Goal: Task Accomplishment & Management: Manage account settings

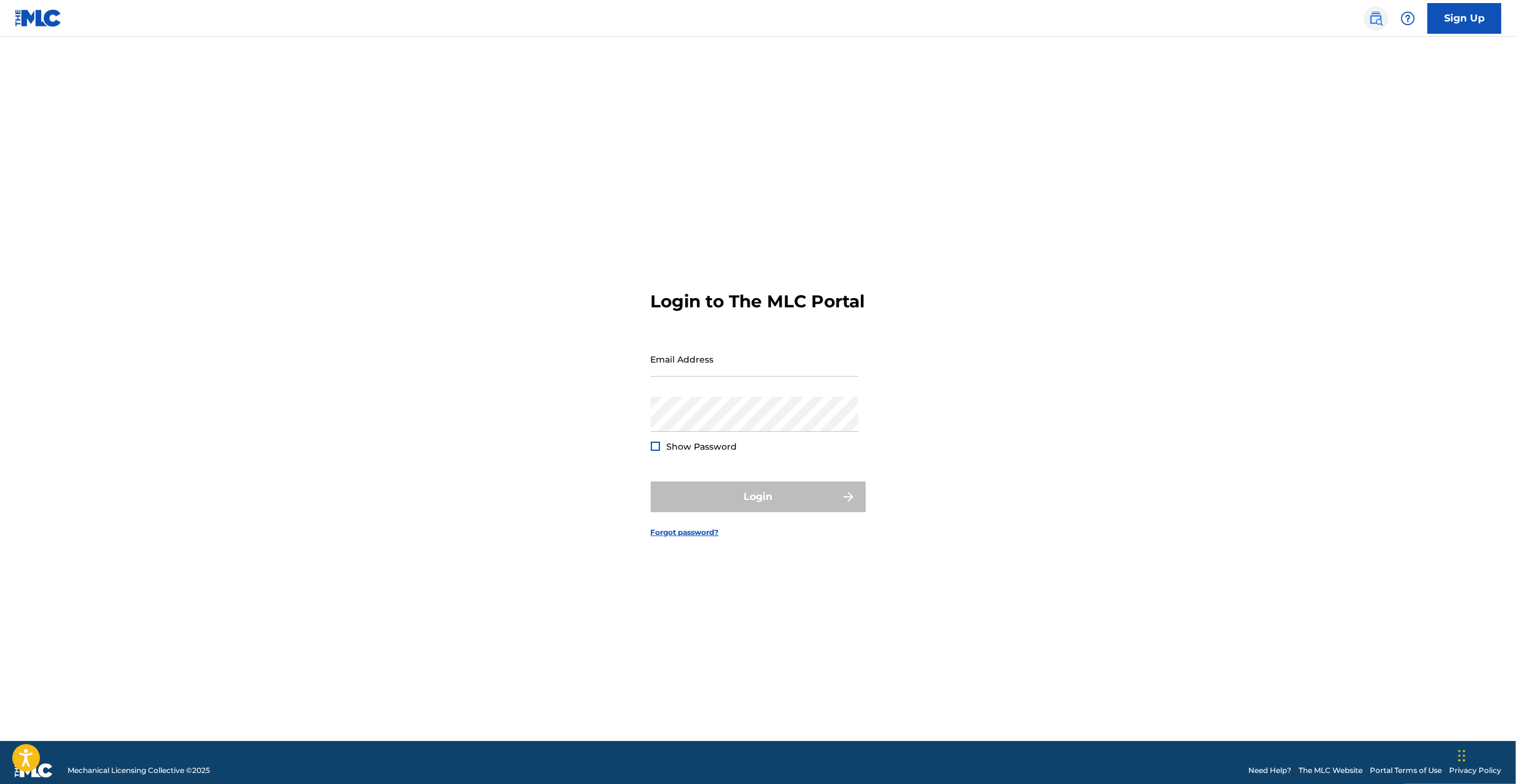
click at [1376, 23] on img at bounding box center [1376, 18] width 15 height 15
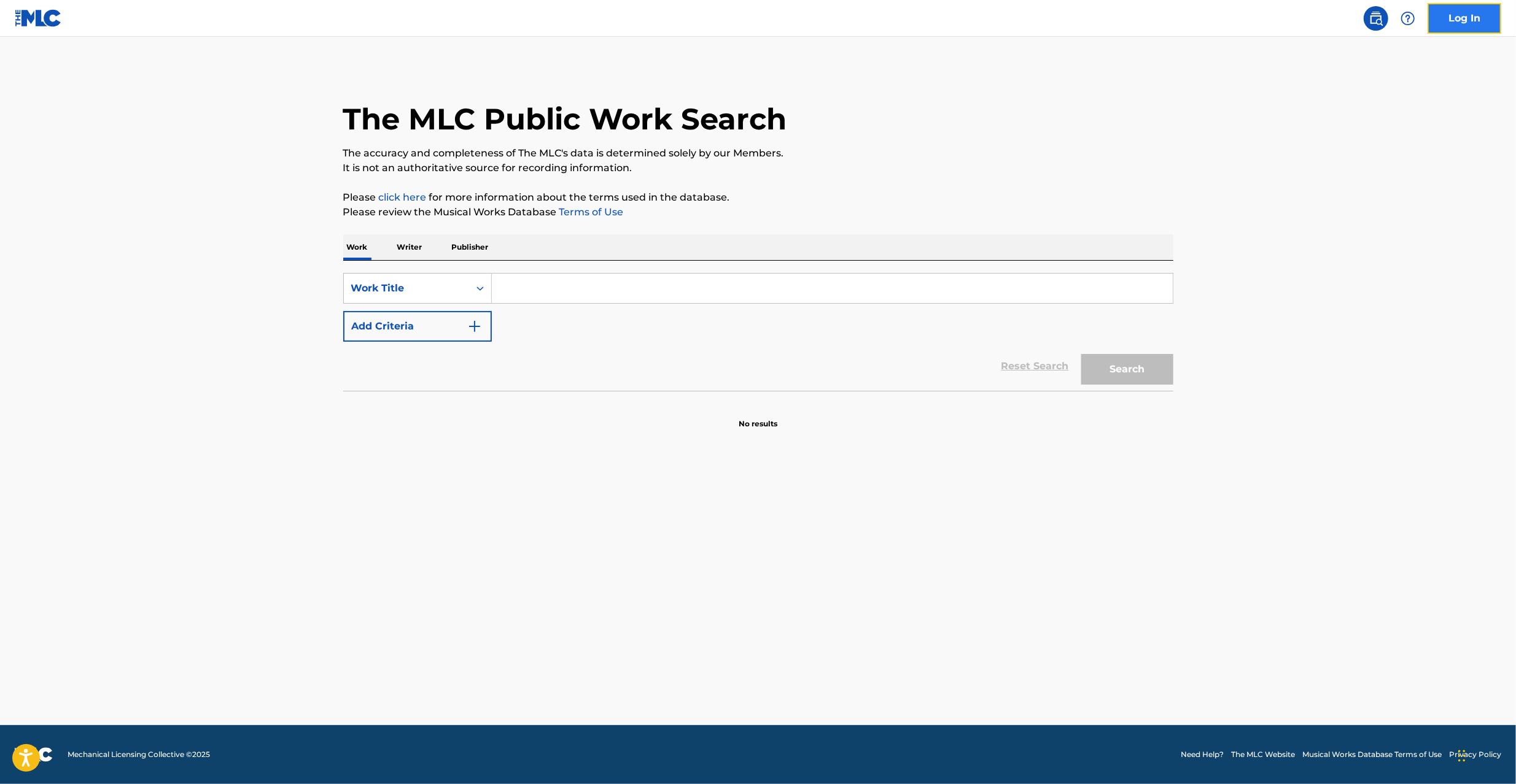
click at [1479, 8] on link "Log In" at bounding box center [1465, 17] width 73 height 30
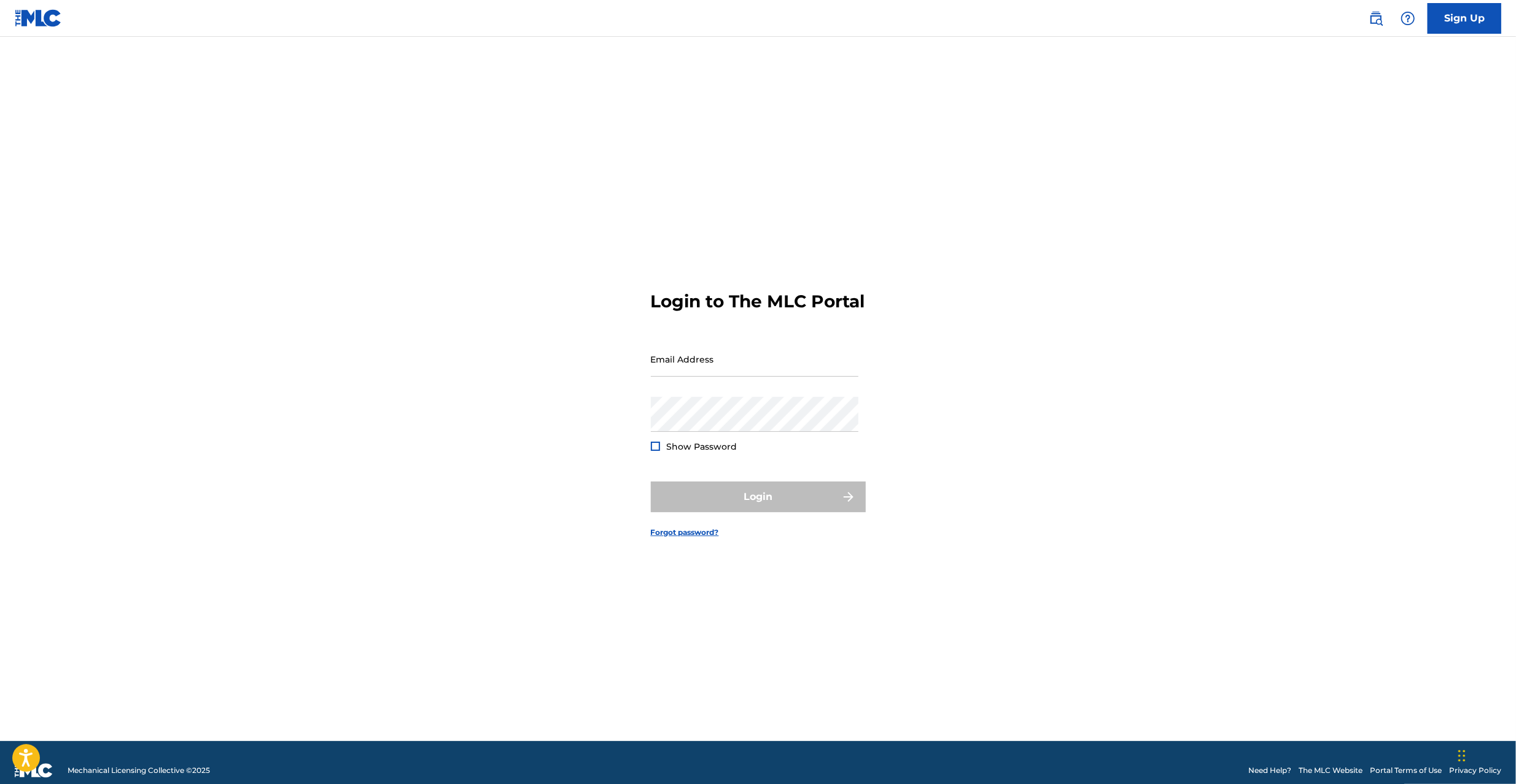
click at [762, 442] on div "Password Show Password" at bounding box center [755, 425] width 208 height 55
type input "[PERSON_NAME][EMAIL_ADDRESS][PERSON_NAME][DOMAIN_NAME]"
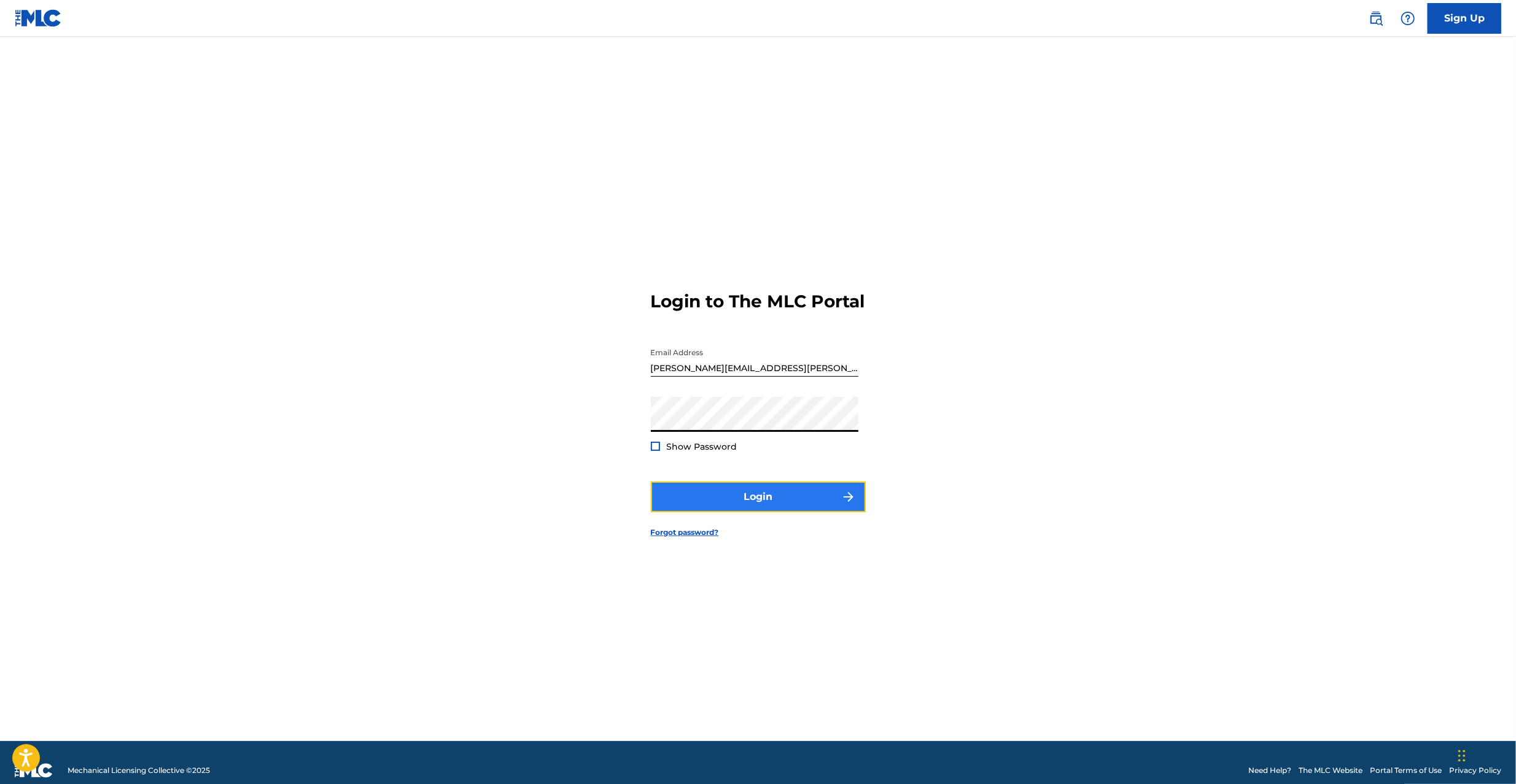
click at [708, 512] on button "Login" at bounding box center [758, 497] width 215 height 30
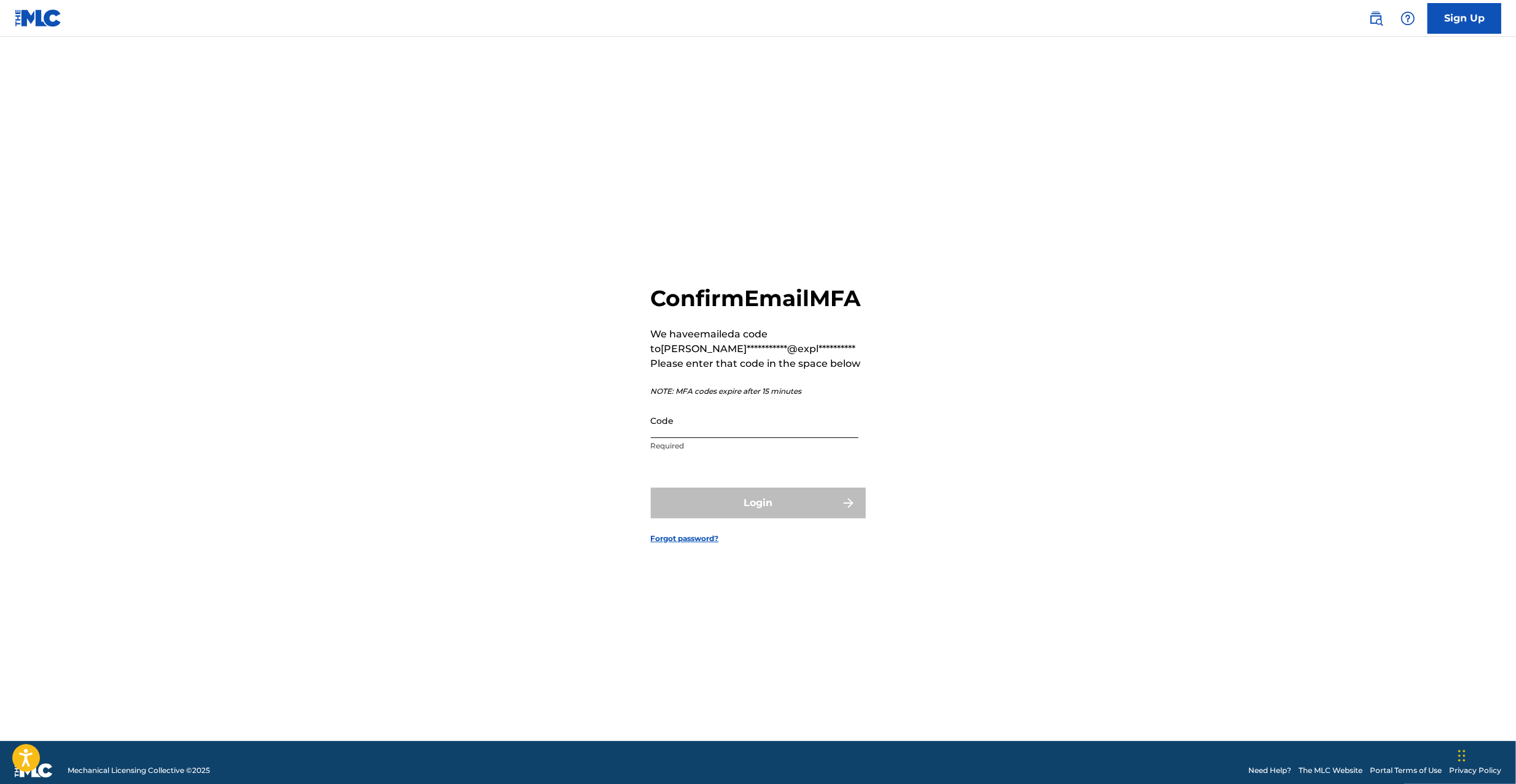
click at [753, 436] on input "Code" at bounding box center [755, 420] width 208 height 35
paste input "113225"
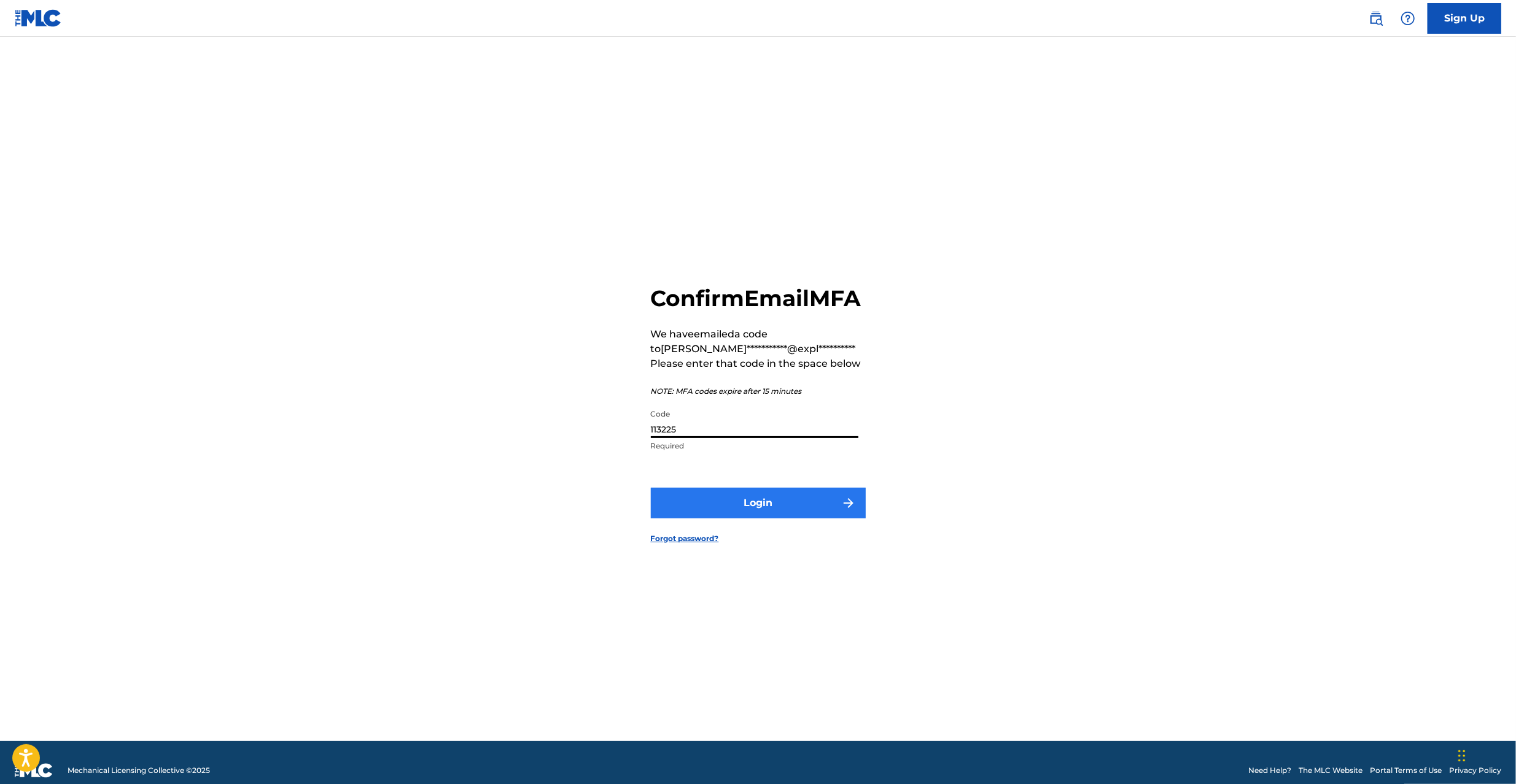
type input "113225"
click at [747, 516] on button "Login" at bounding box center [758, 503] width 215 height 30
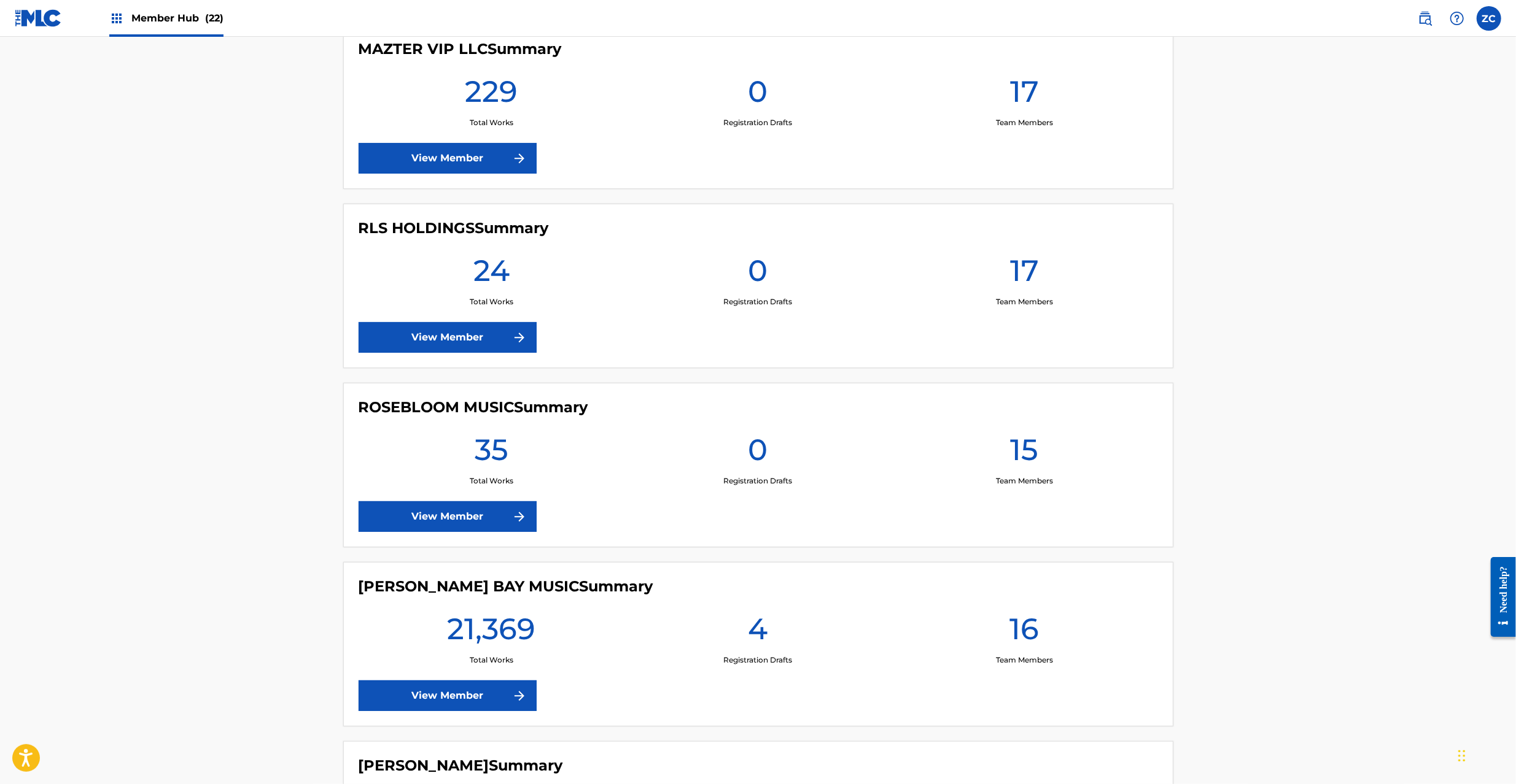
scroll to position [3055, 0]
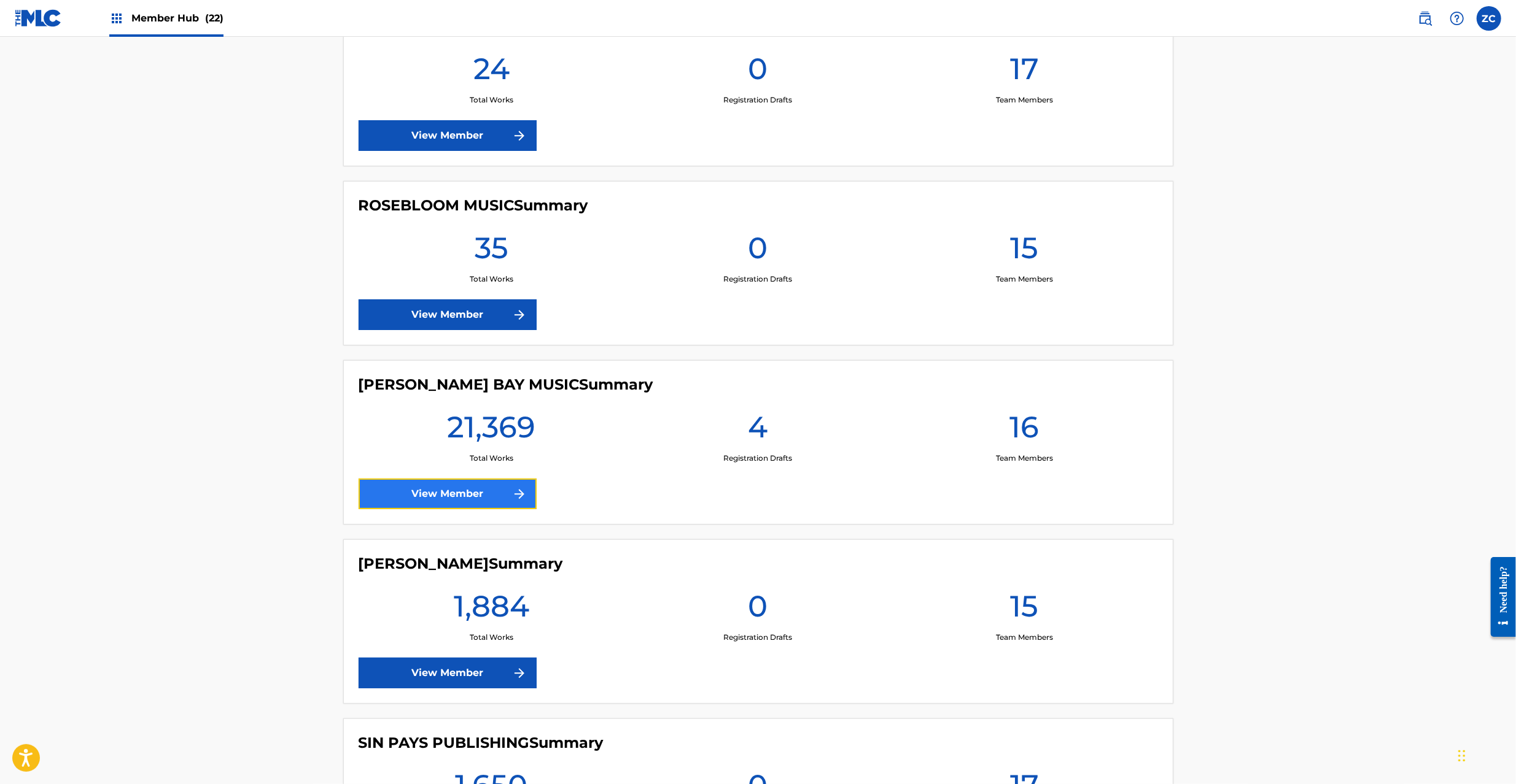
click at [416, 509] on link "View Member" at bounding box center [447, 494] width 178 height 30
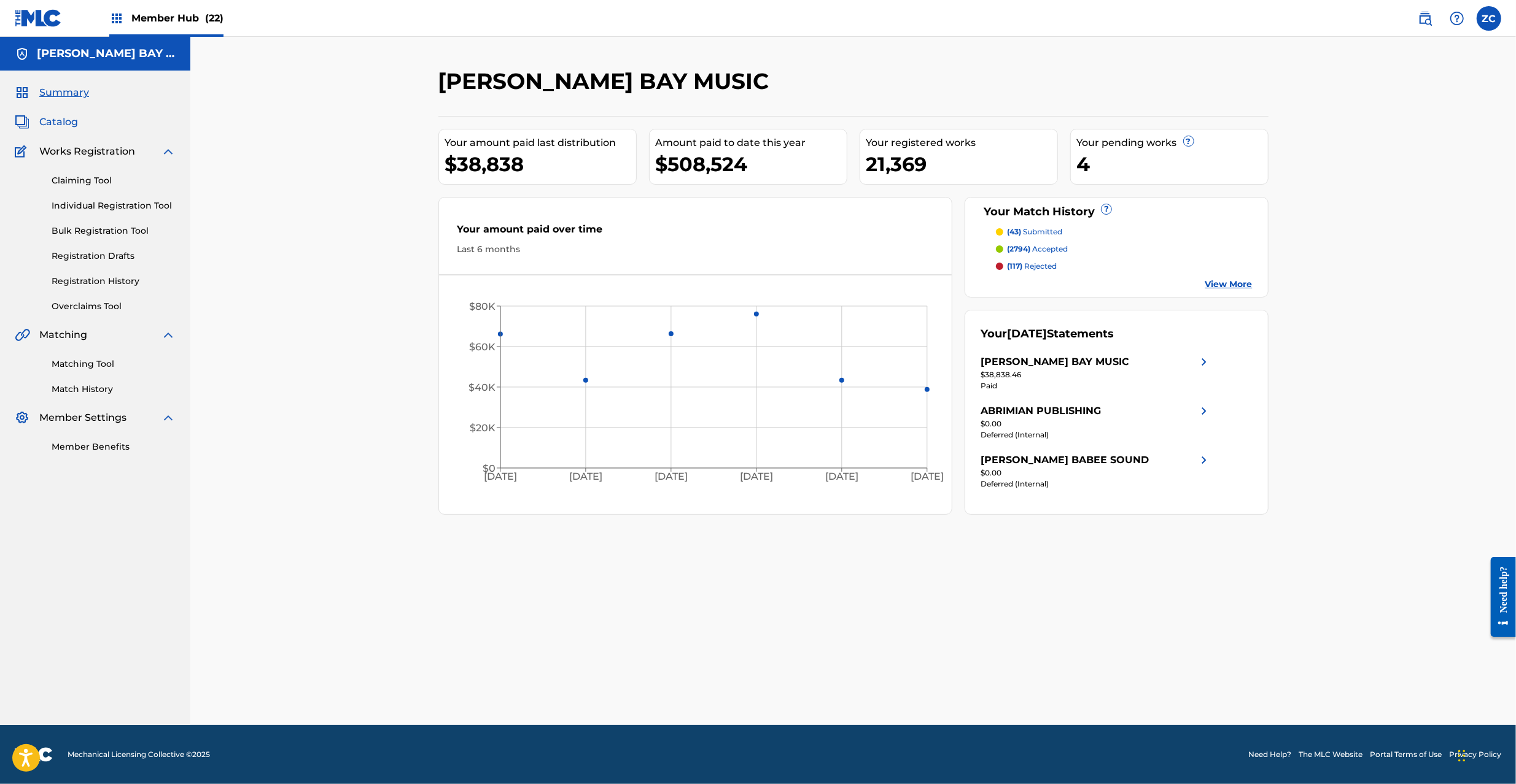
click at [58, 116] on span "Catalog" at bounding box center [59, 122] width 39 height 15
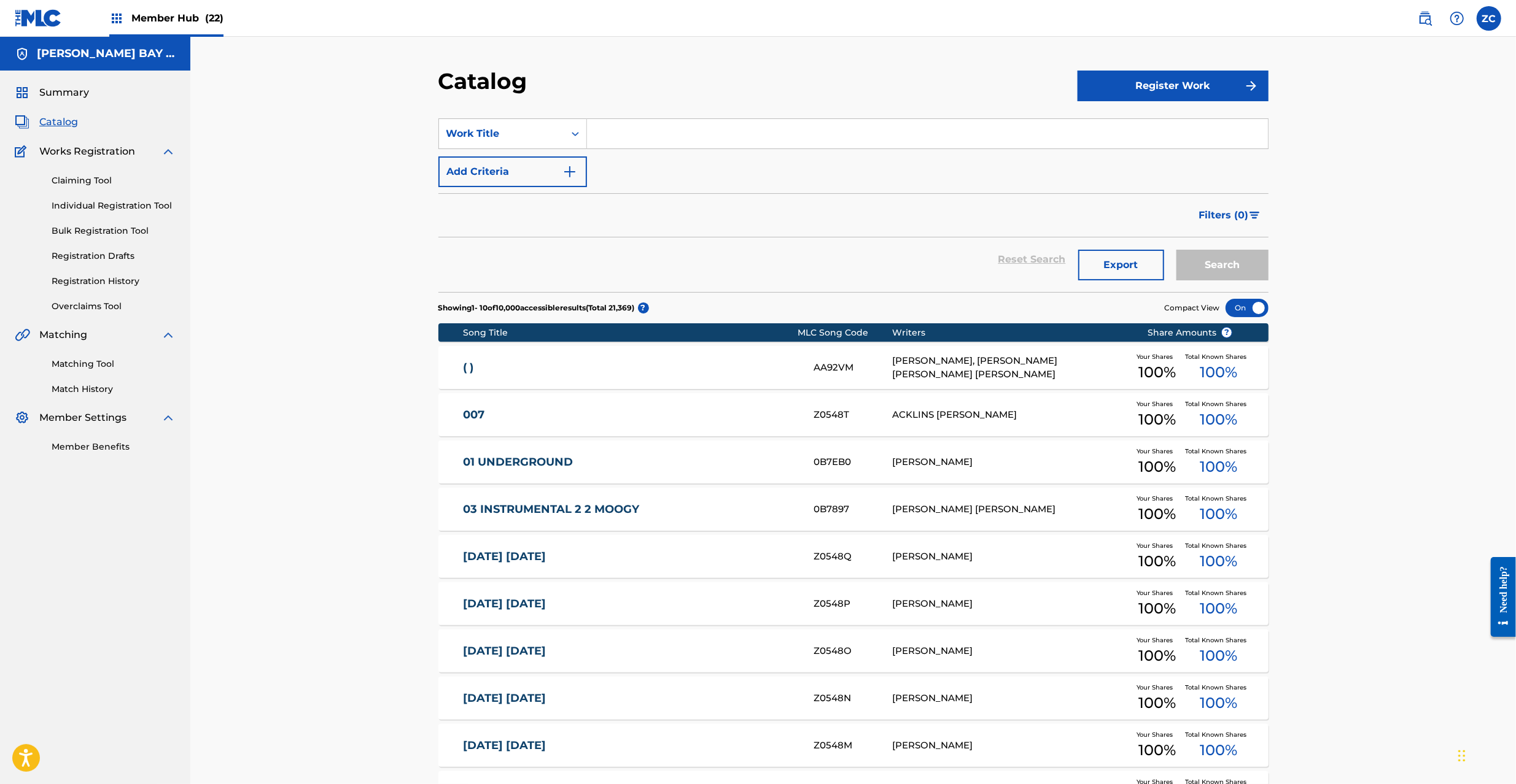
click at [688, 129] on input "Search Form" at bounding box center [926, 134] width 680 height 29
paste input "Animal Control"
type input "Animal Control"
click at [1215, 258] on button "Search" at bounding box center [1222, 264] width 92 height 30
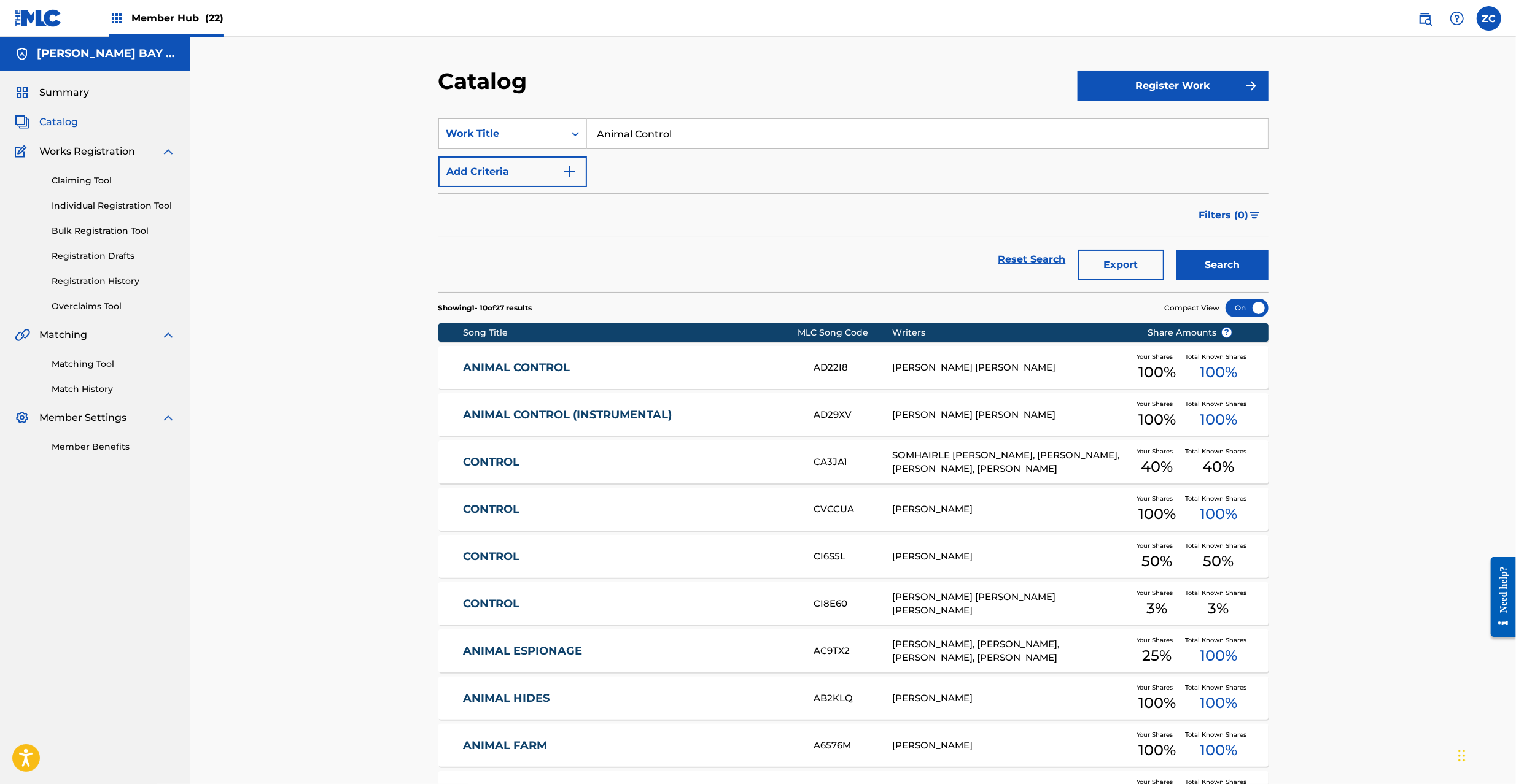
drag, startPoint x: 860, startPoint y: 375, endPoint x: 804, endPoint y: 374, distance: 56.0
click at [860, 375] on div "ANIMAL CONTROL AD22I8 [PERSON_NAME] [PERSON_NAME] Your Shares 100 % Total Known…" at bounding box center [853, 367] width 830 height 43
click at [651, 407] on div "ANIMAL CONTROL (INSTRUMENTAL) AD29XV [PERSON_NAME] [PERSON_NAME] Your Shares 10…" at bounding box center [853, 415] width 830 height 43
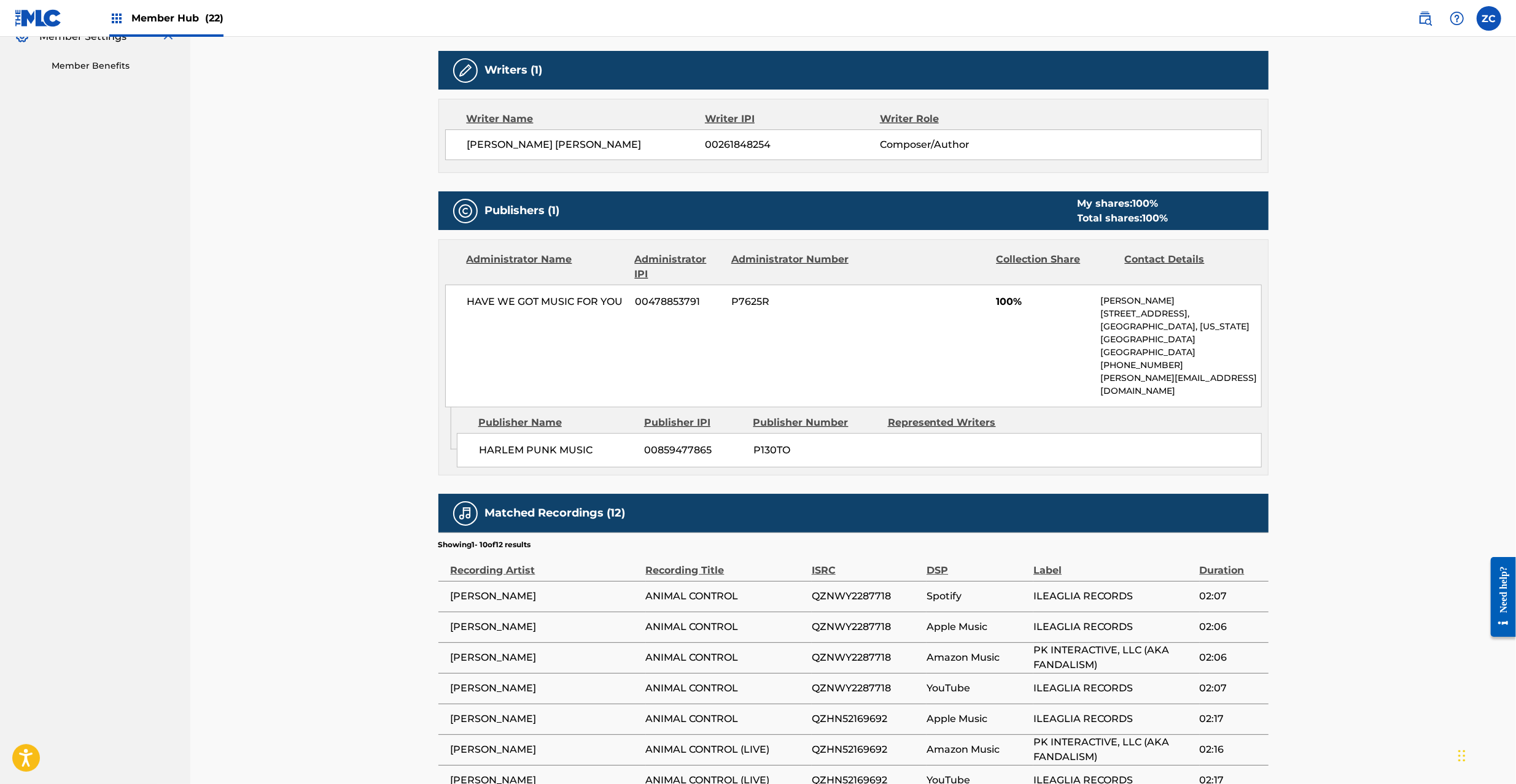
scroll to position [614, 0]
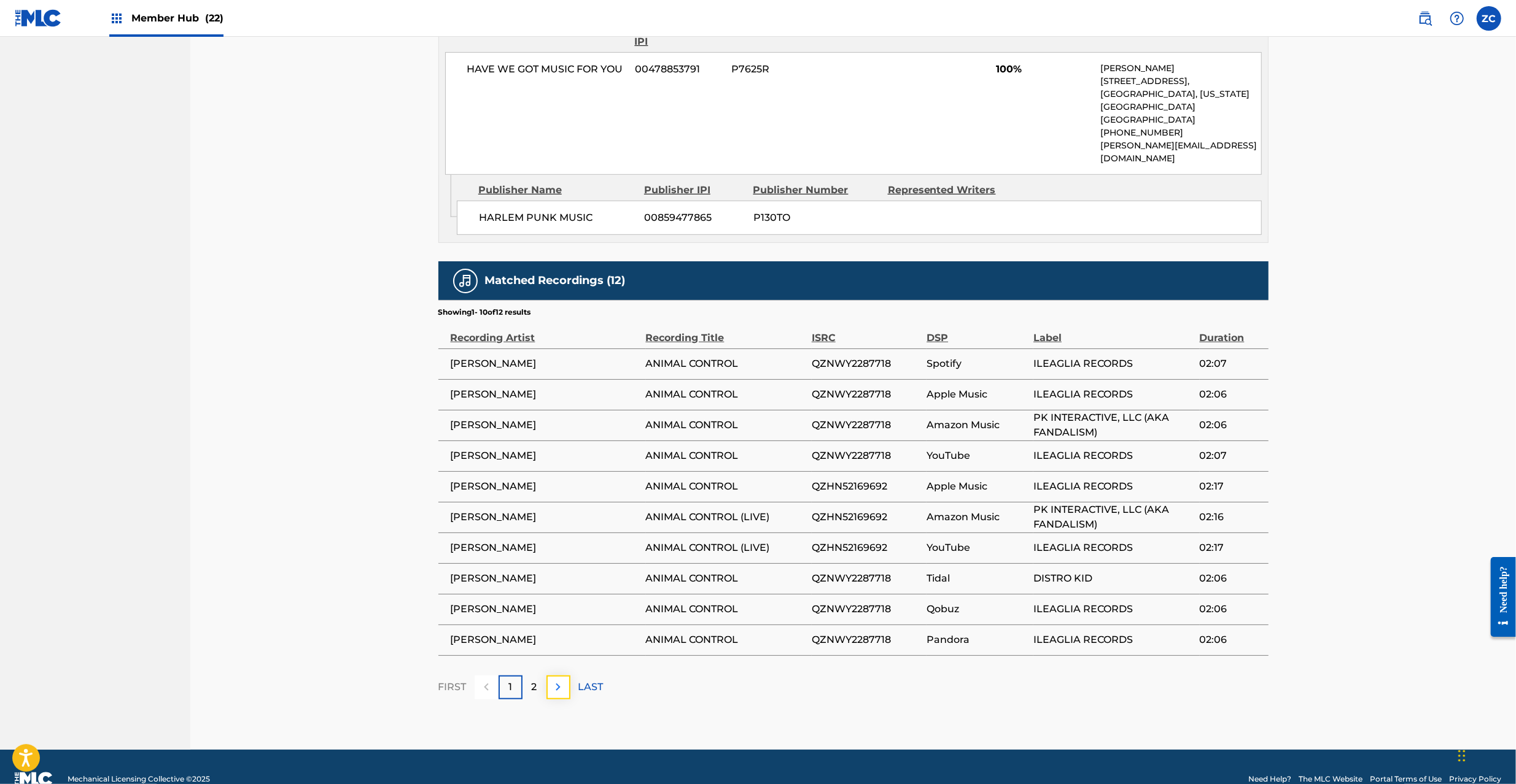
click at [569, 676] on button at bounding box center [558, 688] width 24 height 24
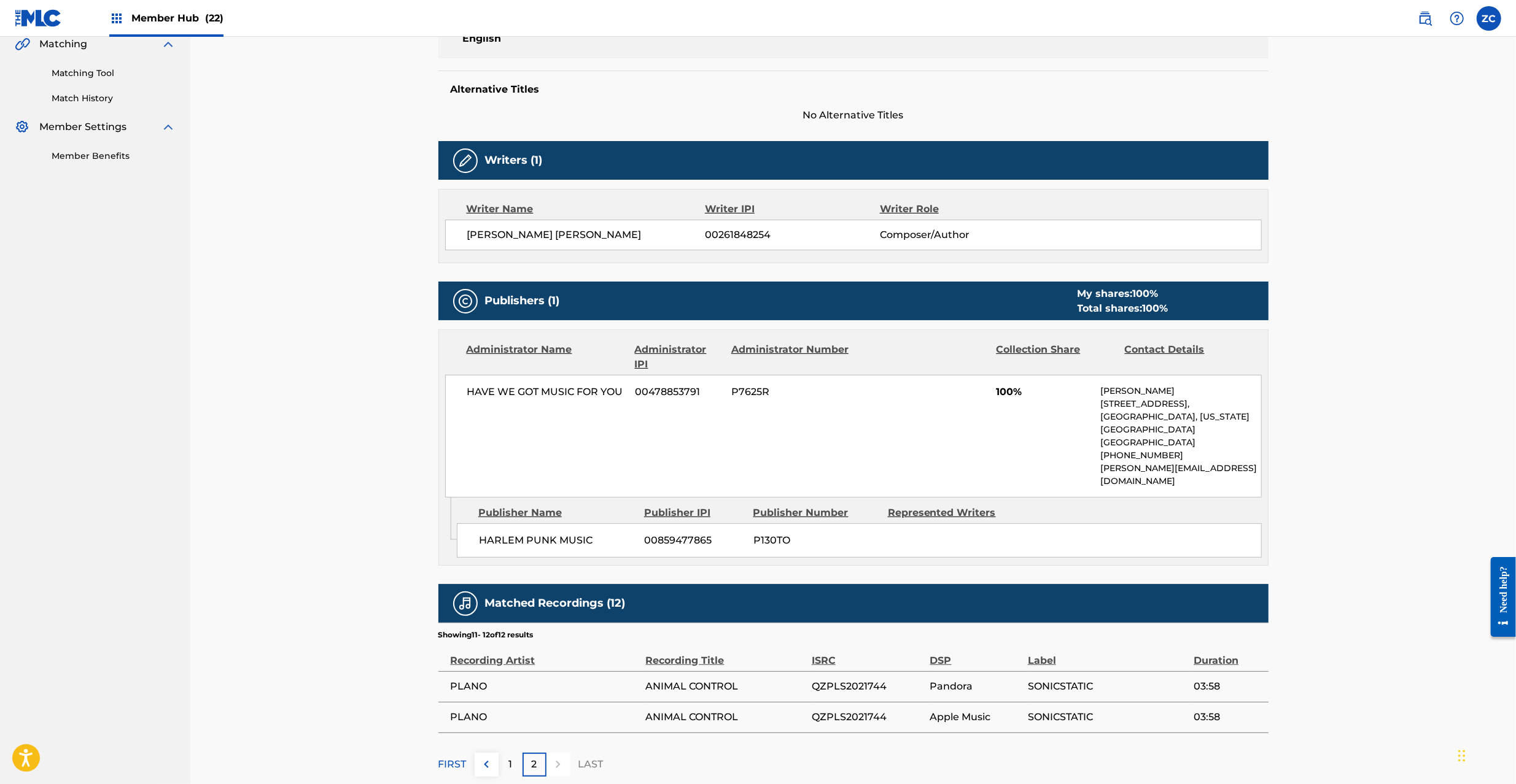
scroll to position [368, 0]
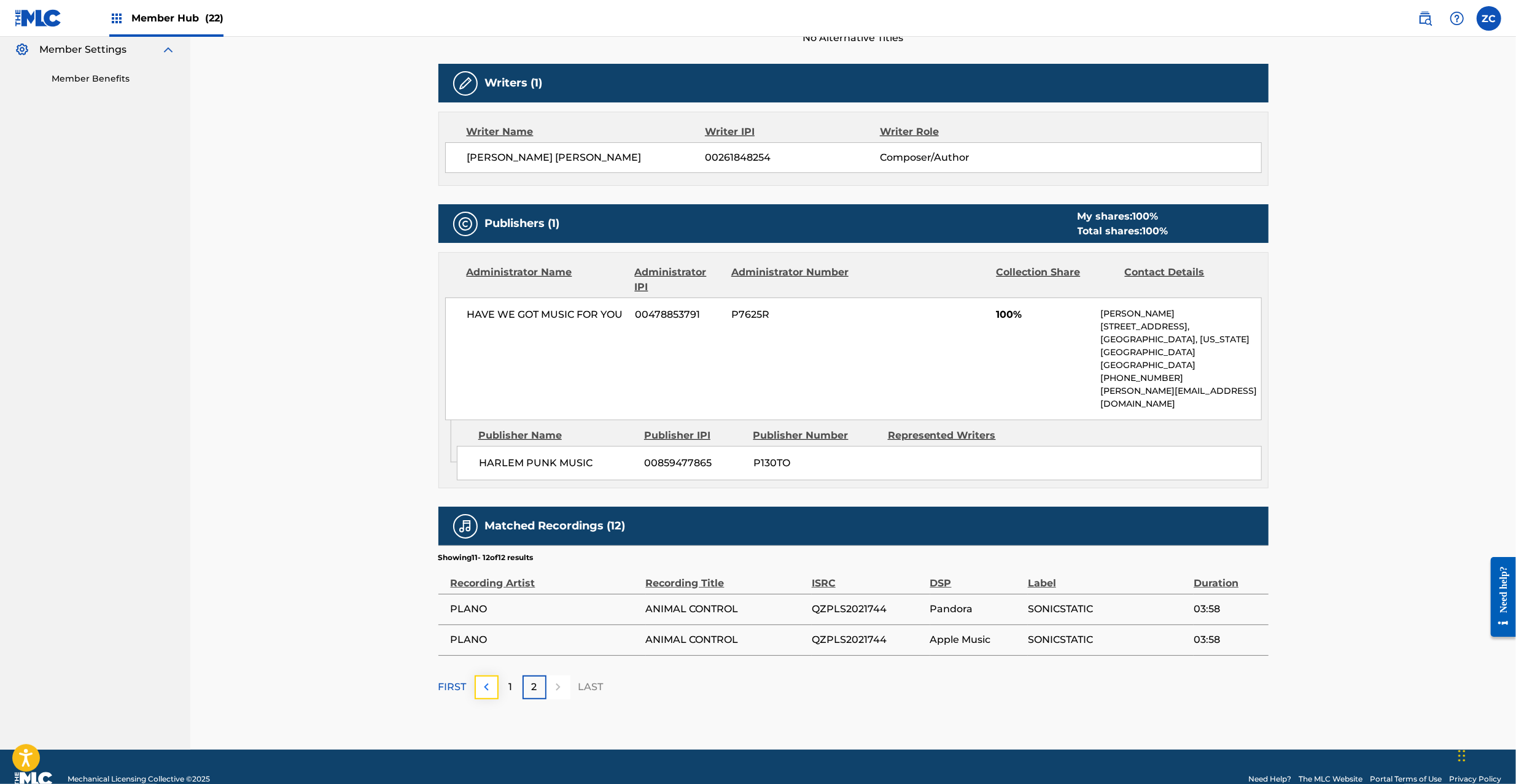
click at [479, 680] on img at bounding box center [487, 688] width 15 height 15
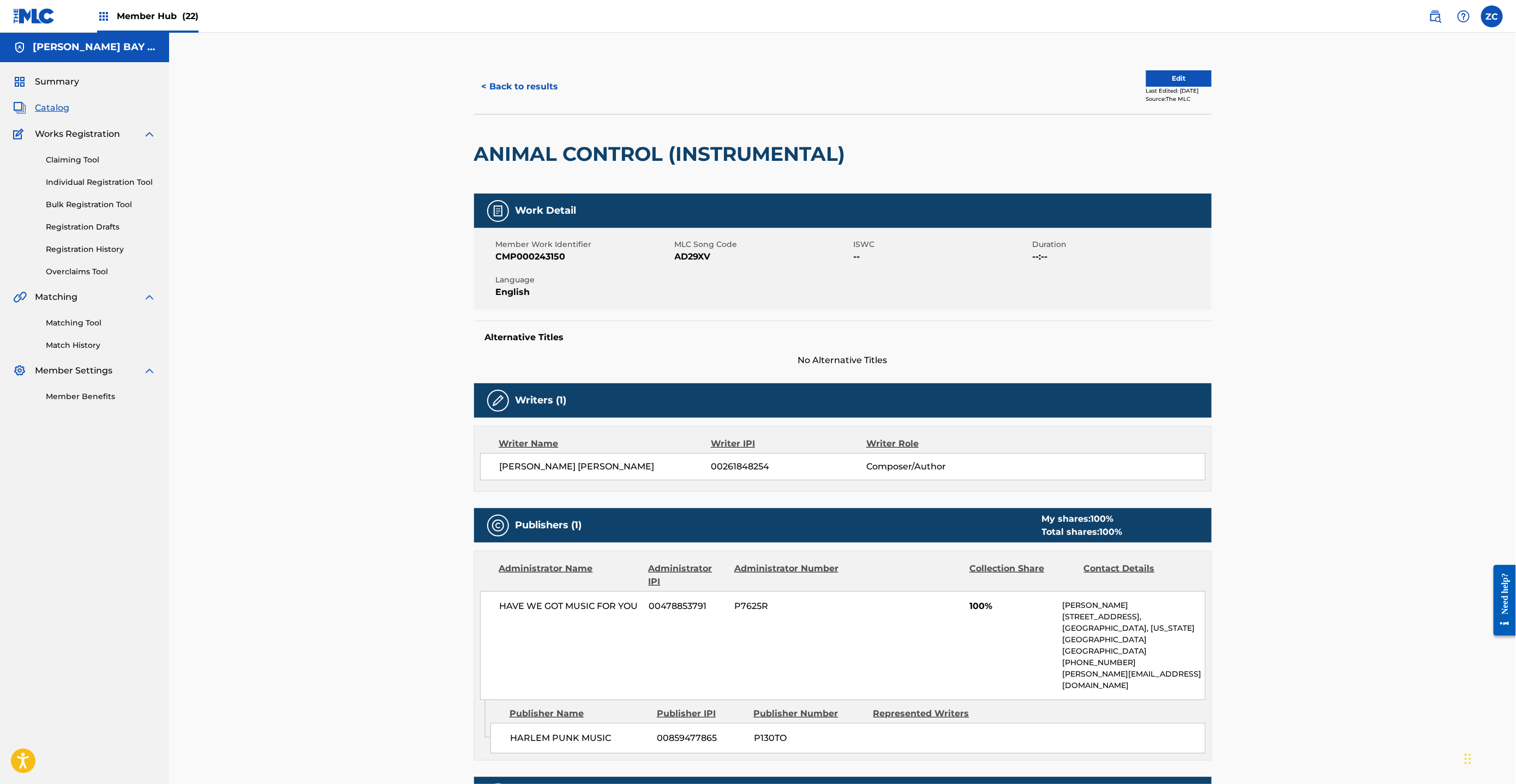
scroll to position [0, 0]
click at [519, 74] on button "< Back to results" at bounding box center [520, 86] width 92 height 27
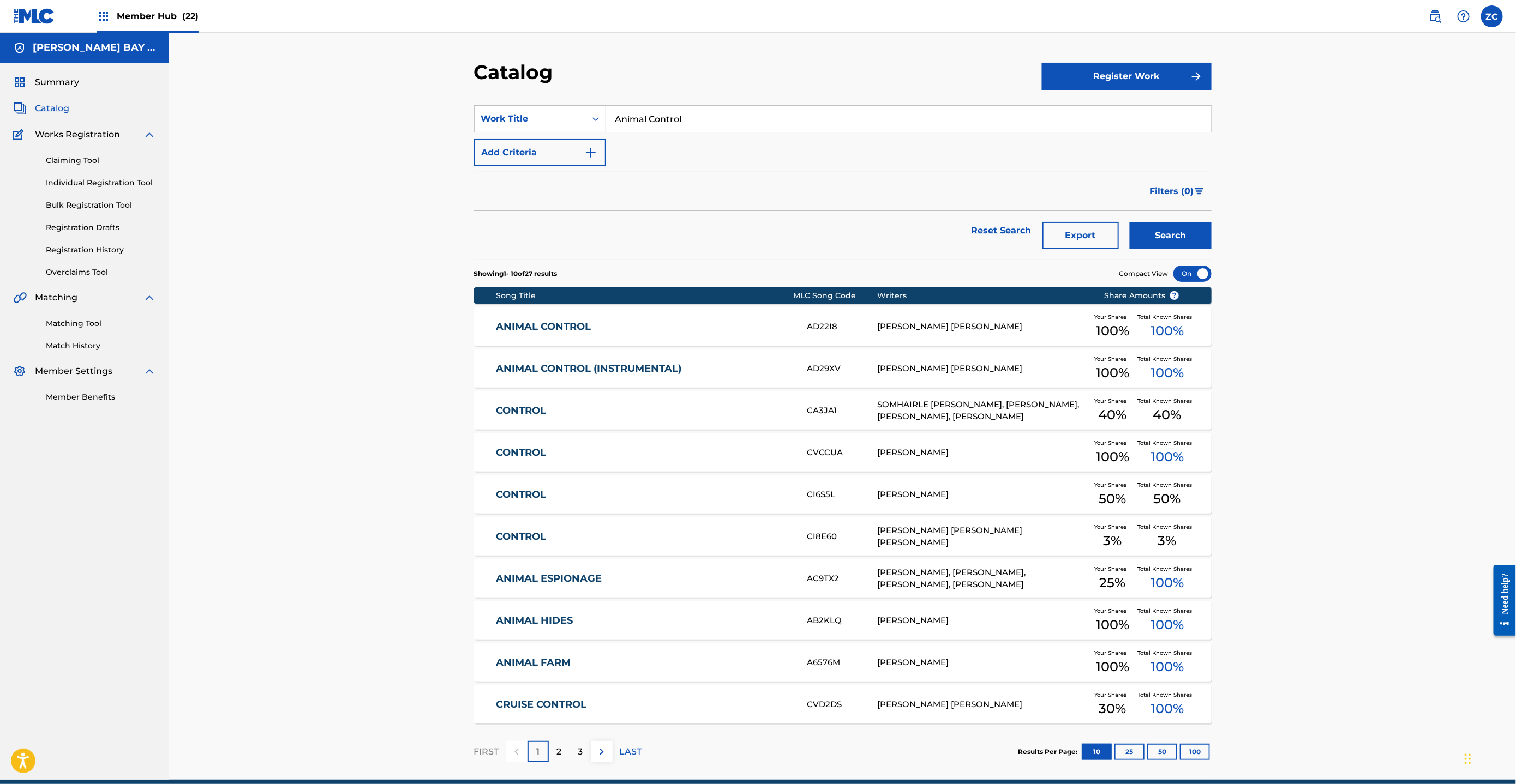
click at [683, 335] on div "ANIMAL CONTROL AD22I8 [PERSON_NAME] [PERSON_NAME] Your Shares 100 % Total Known…" at bounding box center [843, 326] width 738 height 38
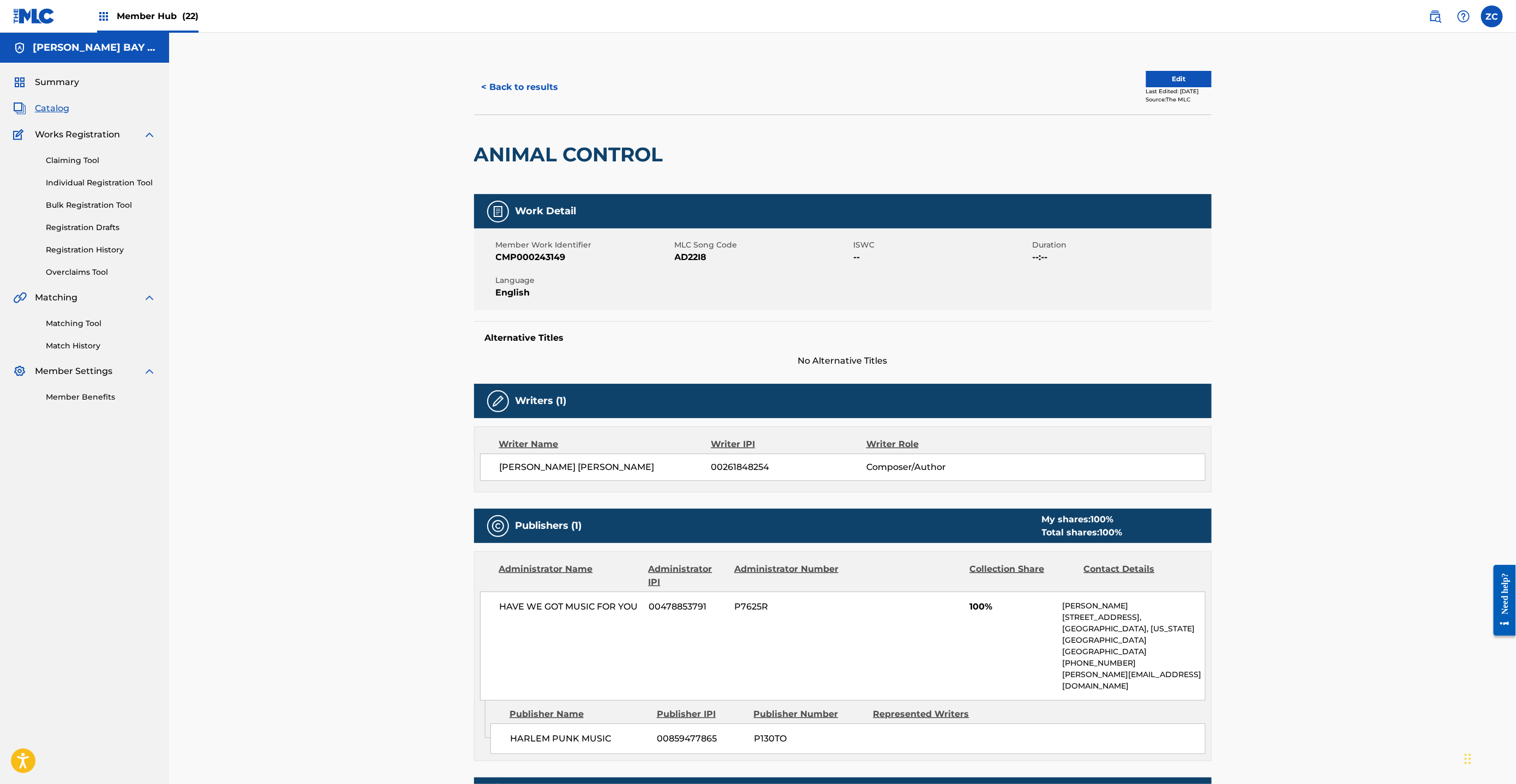
click at [678, 244] on span "MLC Song Code" at bounding box center [763, 246] width 176 height 11
click at [722, 244] on span "MLC Song Code" at bounding box center [763, 246] width 176 height 11
copy span "MLC Song Code"
click at [701, 257] on span "AD22I8" at bounding box center [763, 258] width 176 height 13
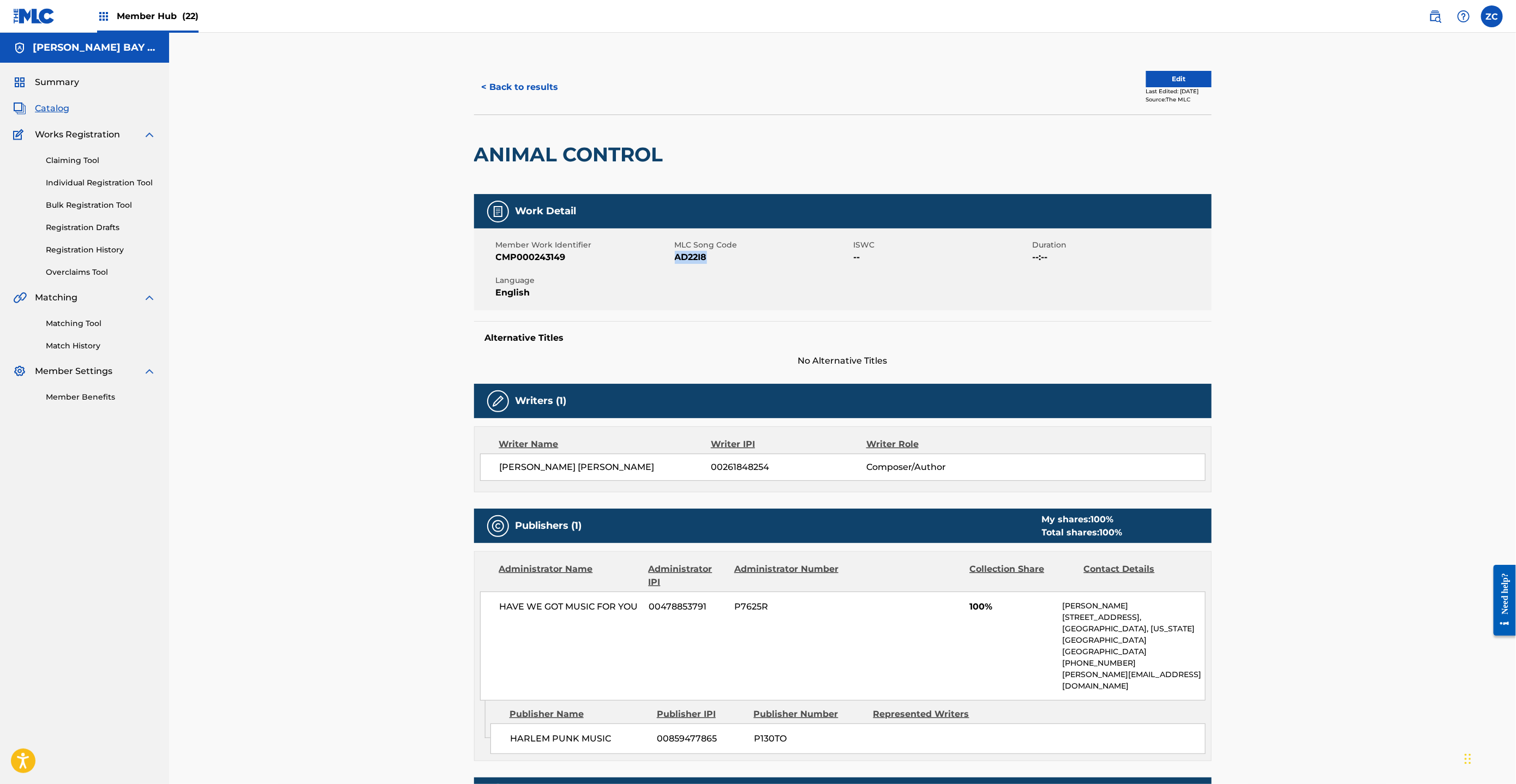
click at [701, 257] on span "AD22I8" at bounding box center [763, 258] width 176 height 13
copy span "AD22I8"
click at [52, 119] on div "Summary Catalog Works Registration Claiming Tool Individual Registration Tool B…" at bounding box center [84, 239] width 169 height 353
click at [48, 106] on span "Catalog" at bounding box center [52, 109] width 34 height 13
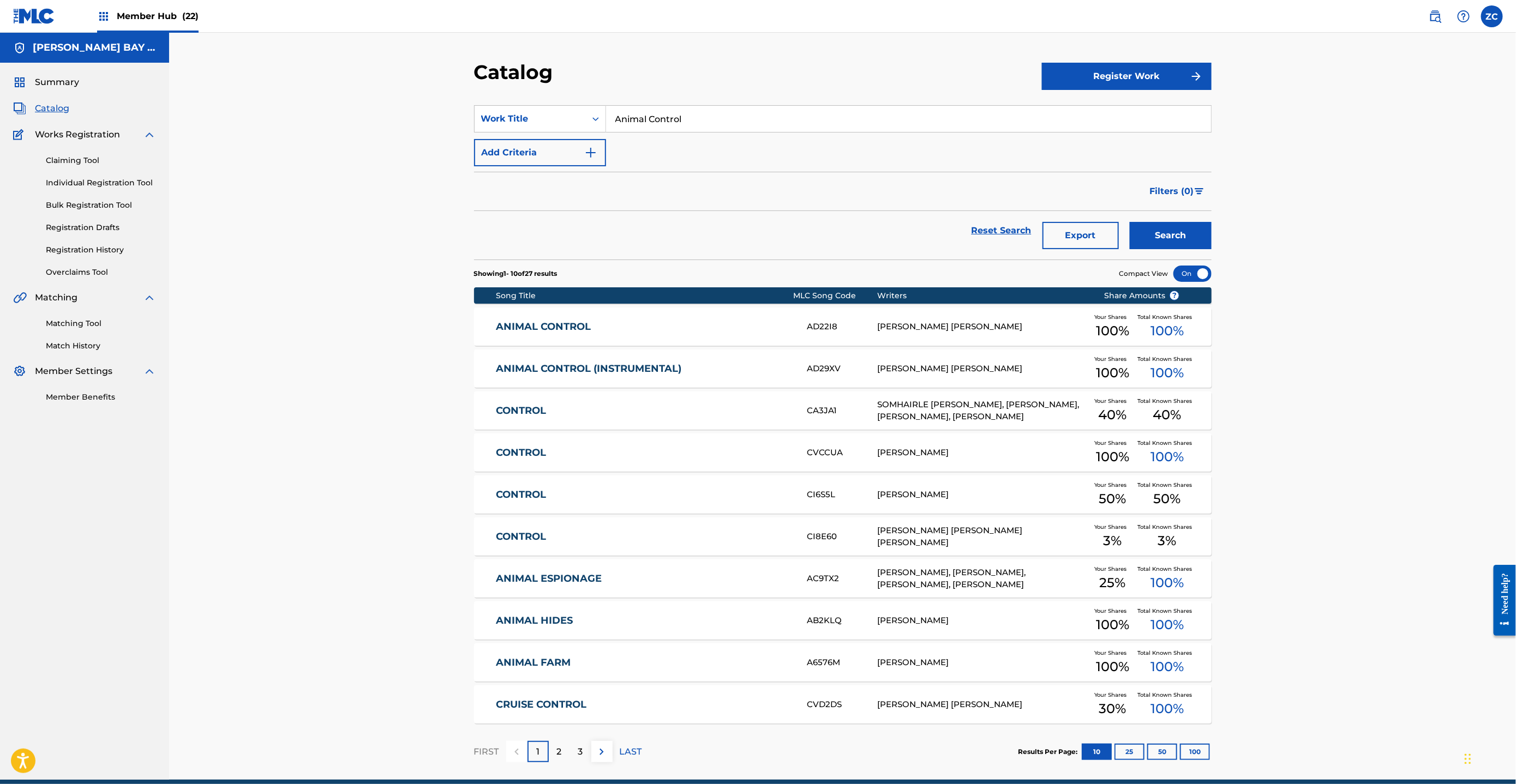
click at [636, 324] on link "ANIMAL CONTROL" at bounding box center [645, 326] width 297 height 12
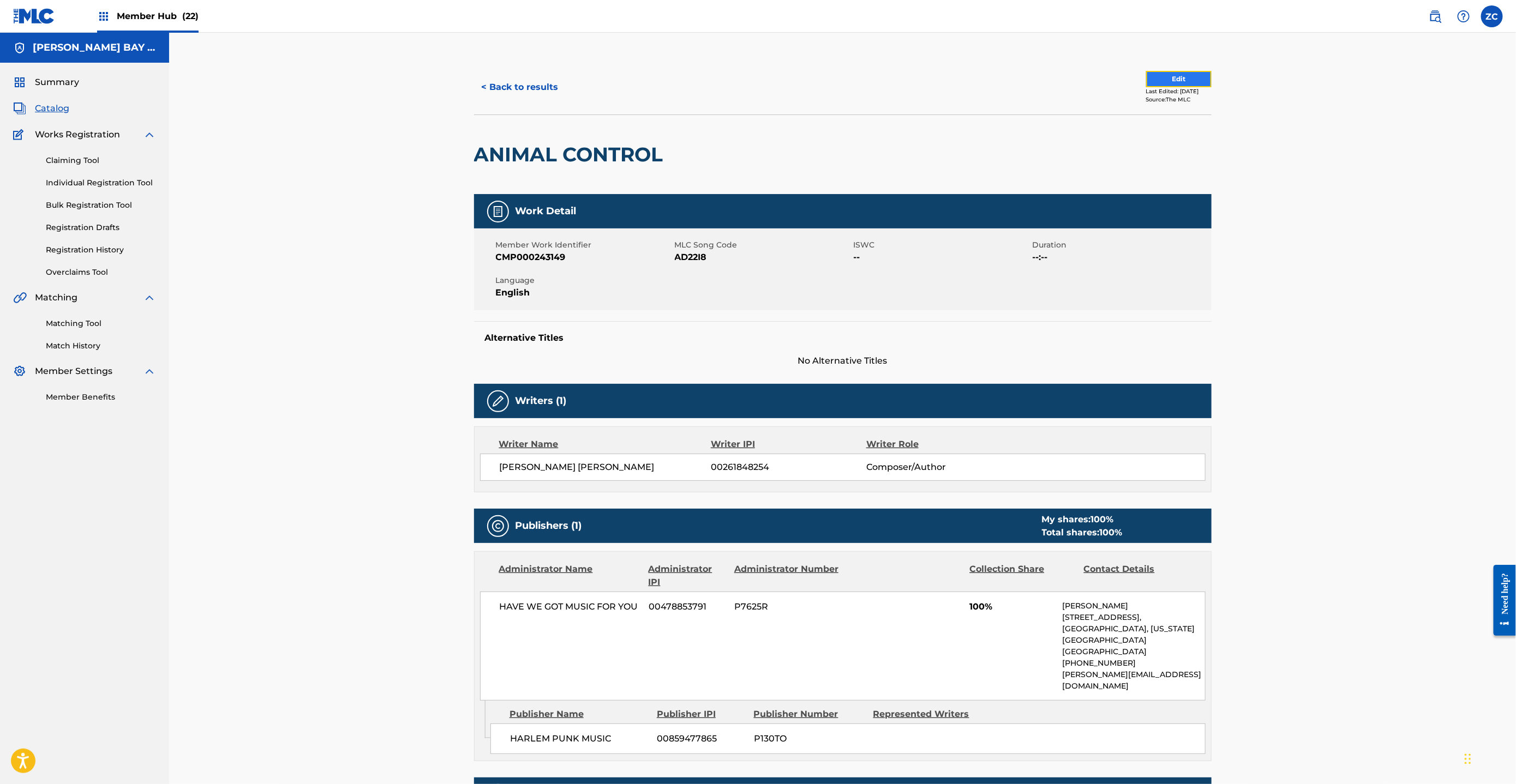
click at [1168, 78] on button "Edit" at bounding box center [1179, 79] width 65 height 16
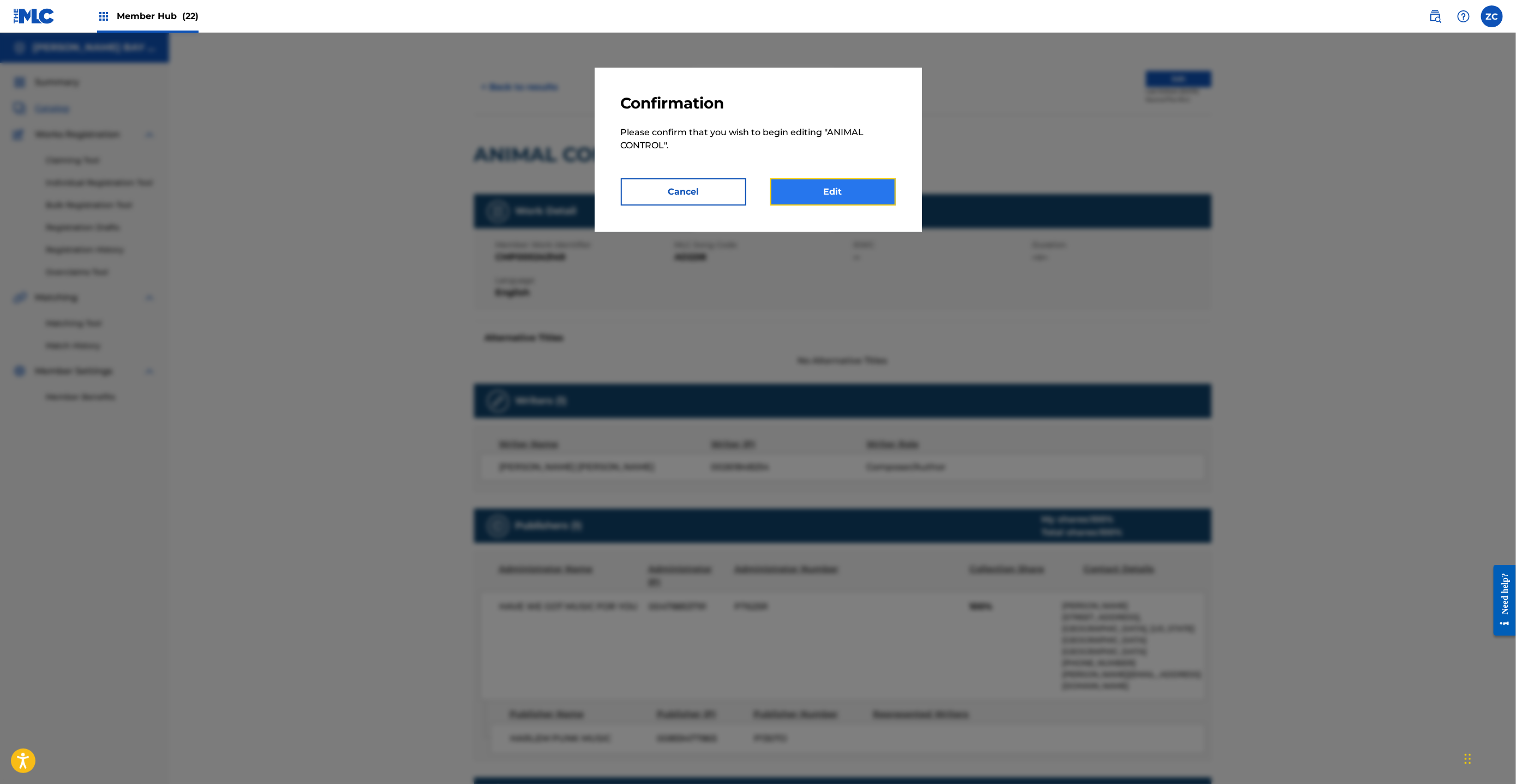
click at [825, 192] on link "Edit" at bounding box center [833, 192] width 126 height 27
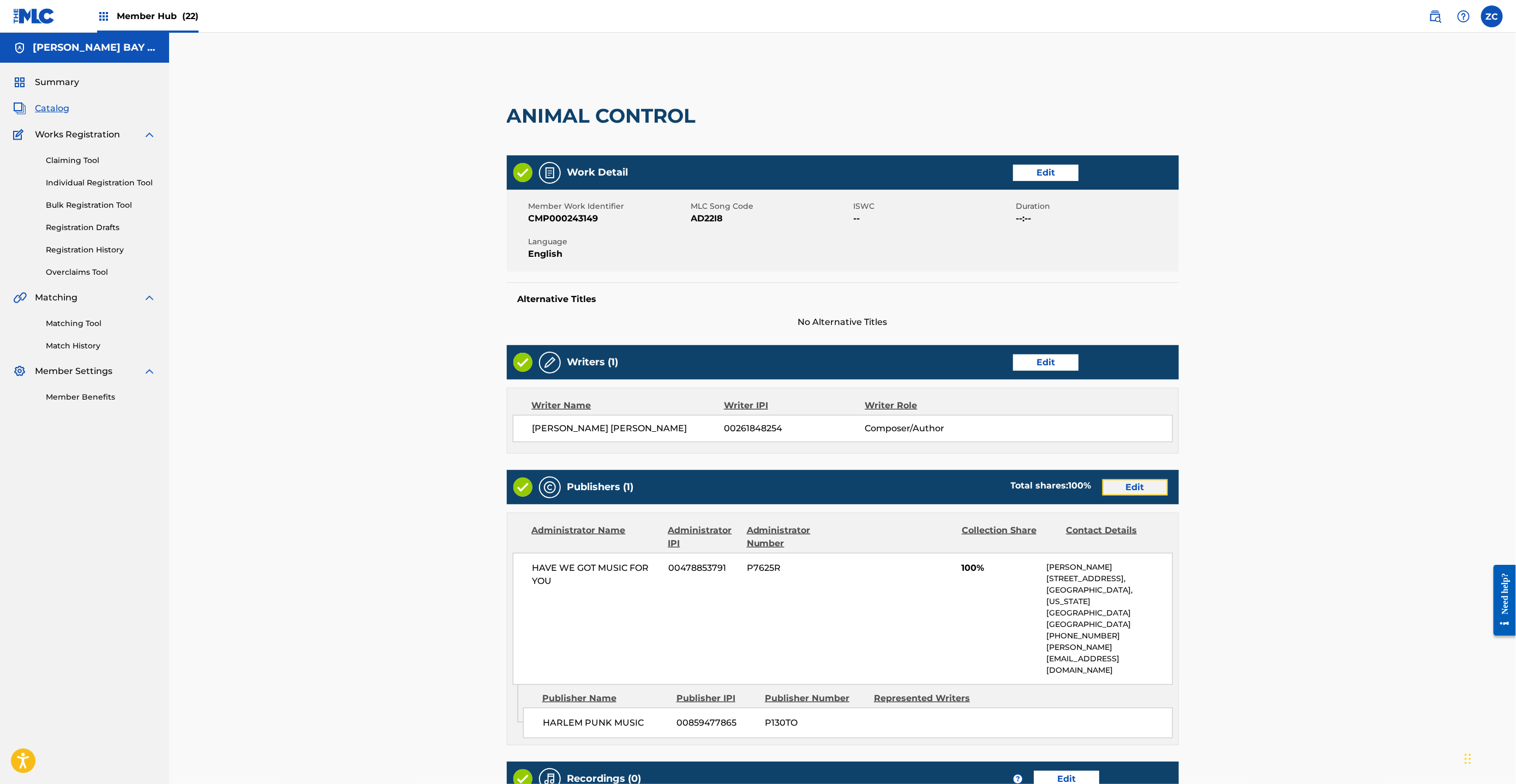
click at [1139, 483] on link "Edit" at bounding box center [1135, 488] width 65 height 16
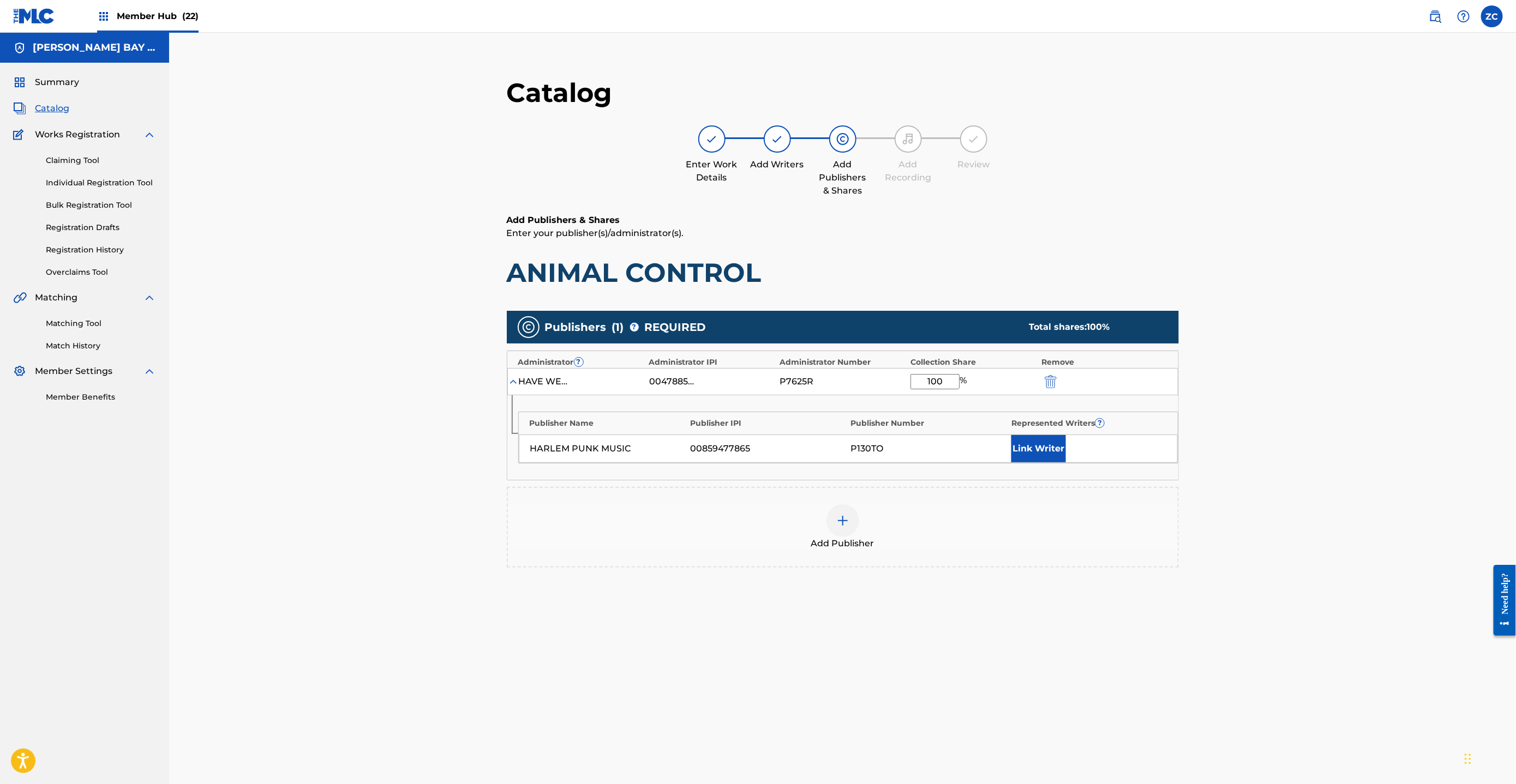
click at [854, 512] on div at bounding box center [843, 520] width 33 height 33
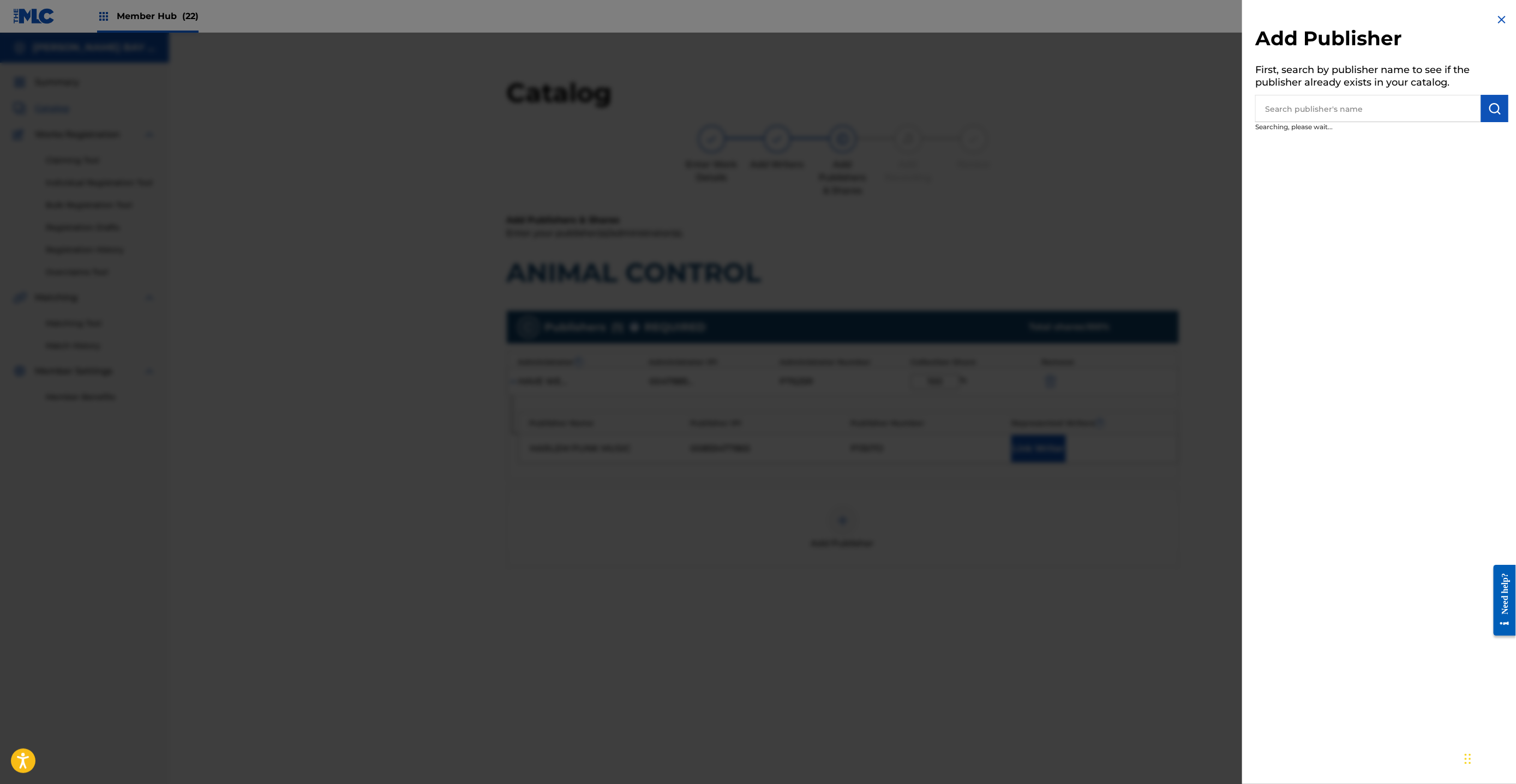
click at [1346, 110] on input "text" at bounding box center [1368, 108] width 226 height 27
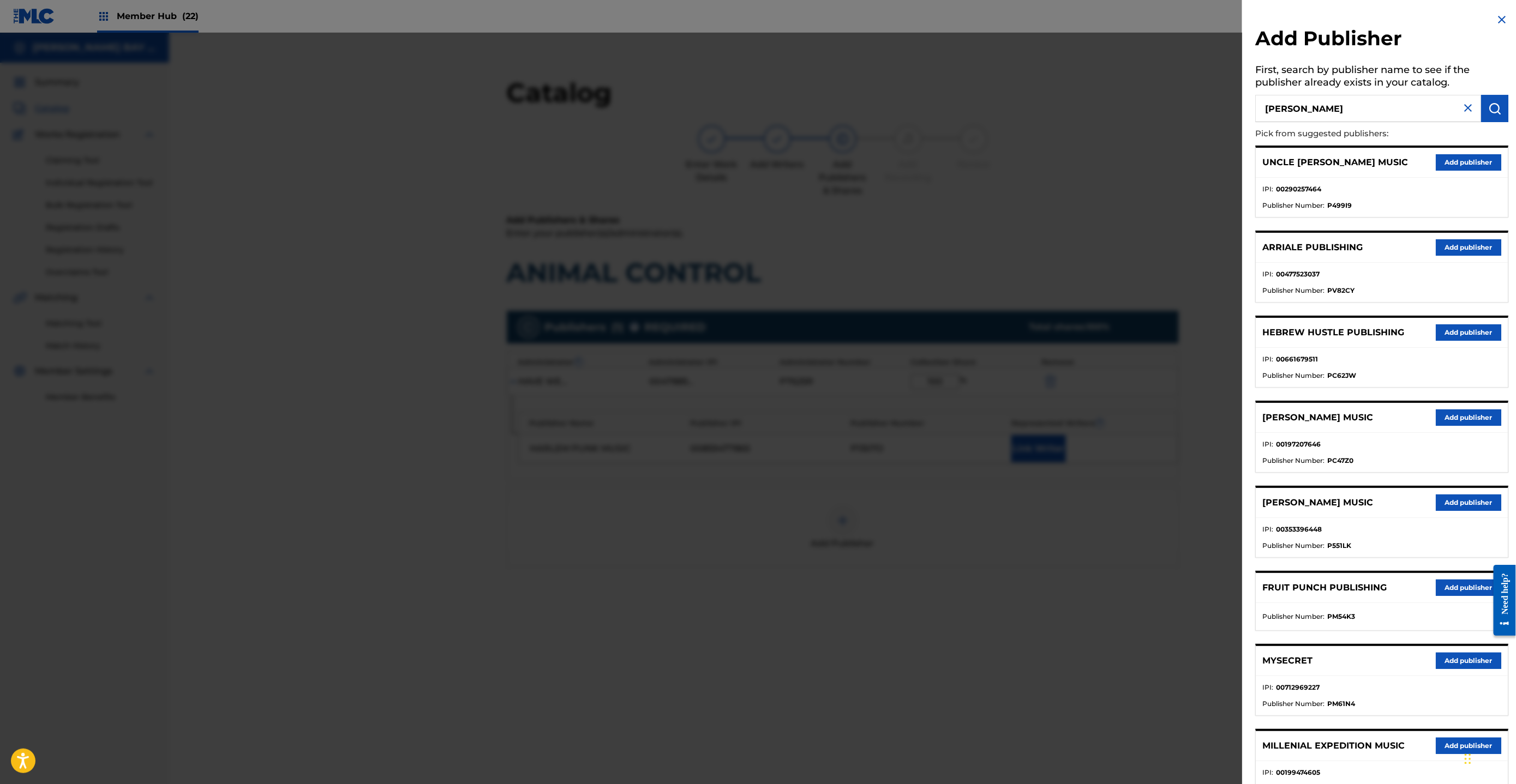
type input "[PERSON_NAME]"
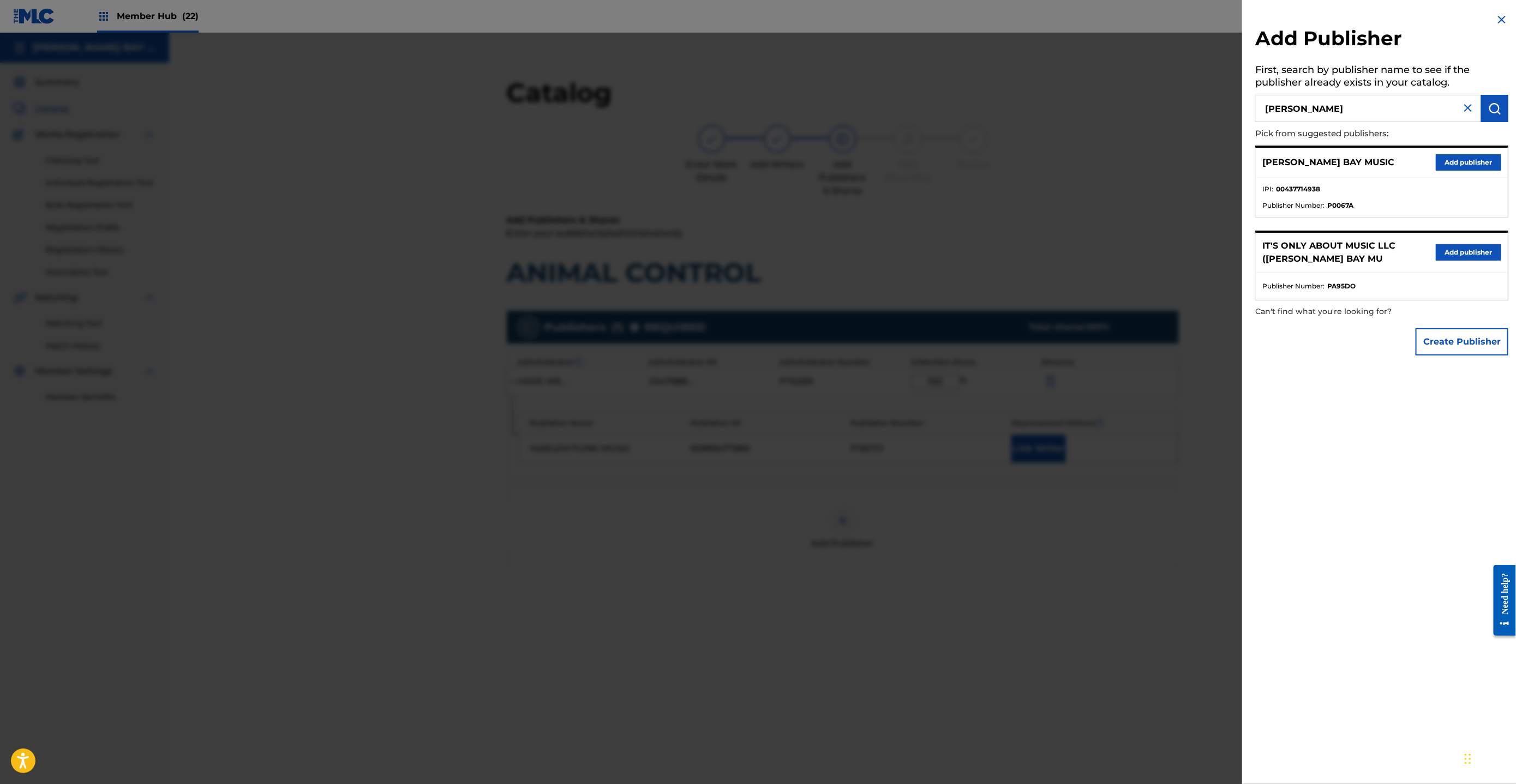
click at [1342, 202] on strong "P0067A" at bounding box center [1341, 206] width 26 height 10
copy strong "P0067A"
click at [1346, 21] on img at bounding box center [1502, 20] width 13 height 13
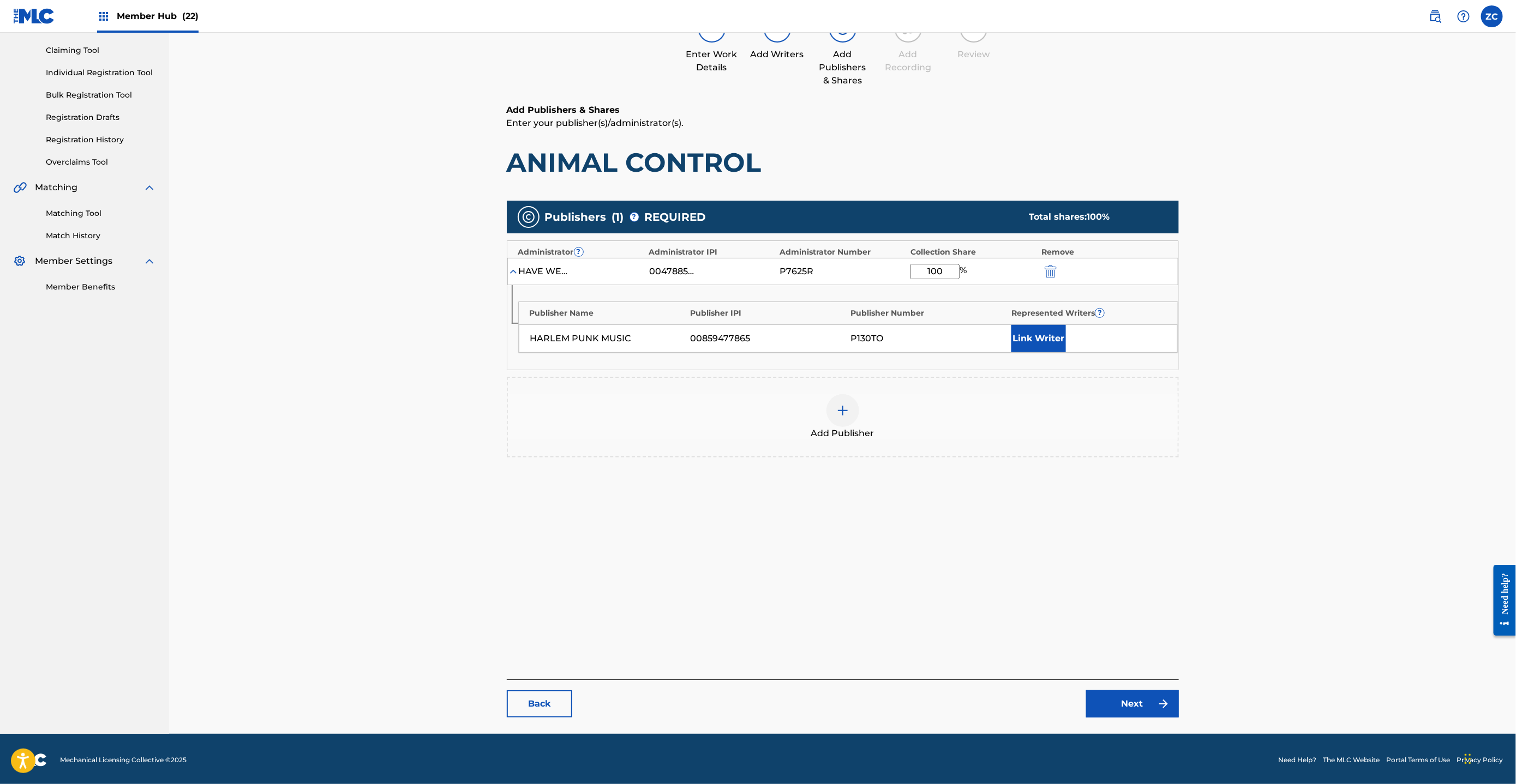
scroll to position [112, 0]
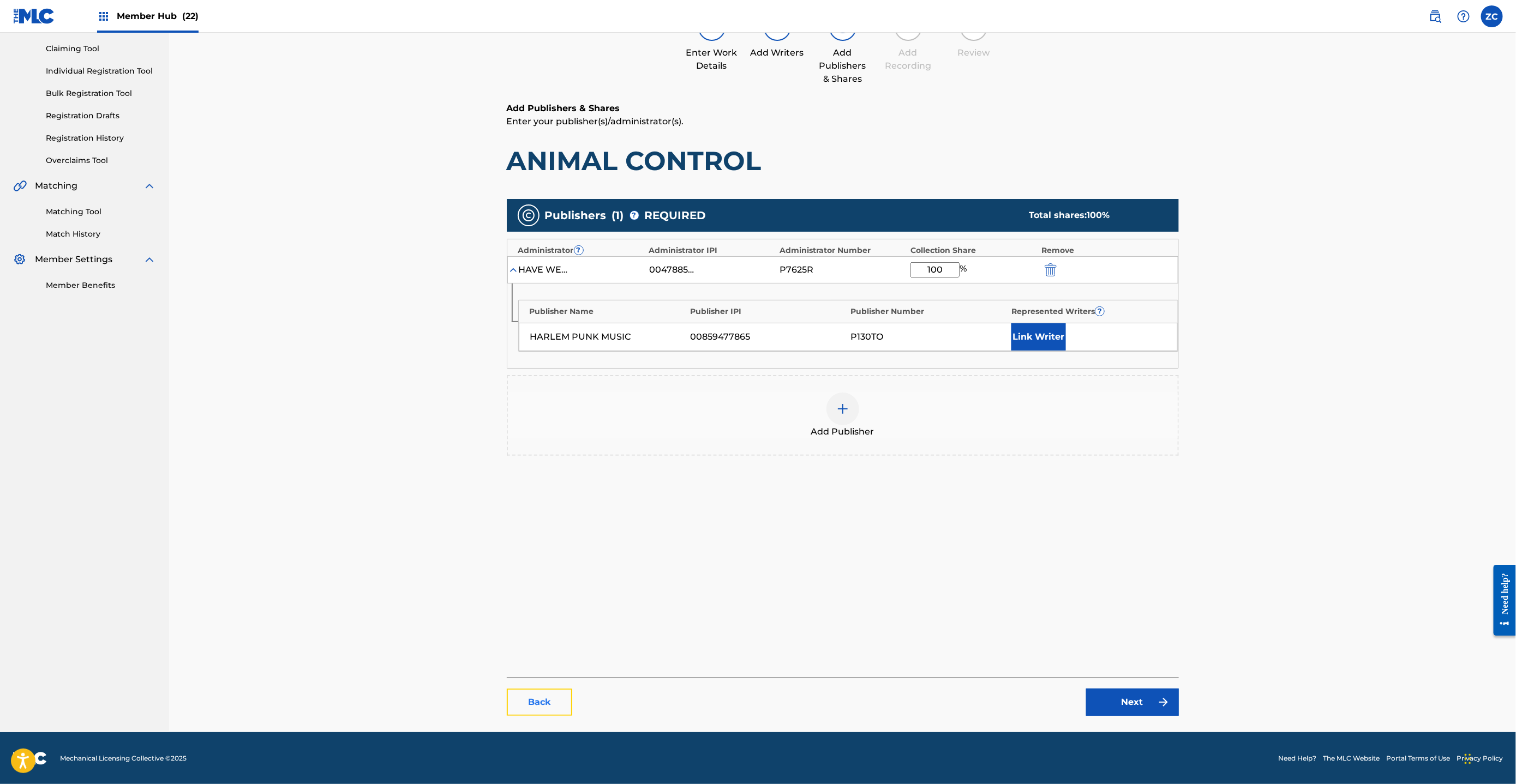
click at [536, 697] on link "Back" at bounding box center [539, 702] width 65 height 27
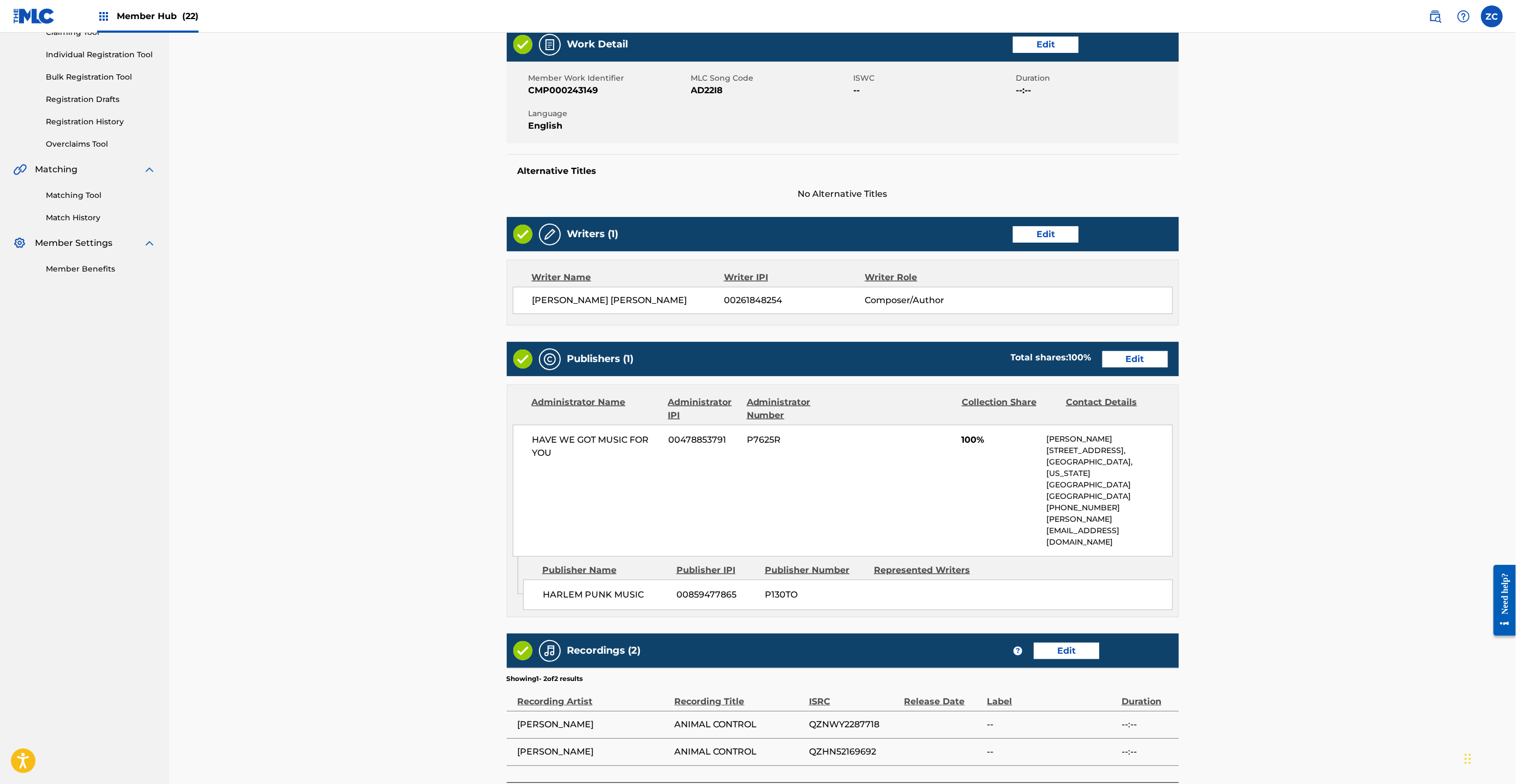
scroll to position [188, 0]
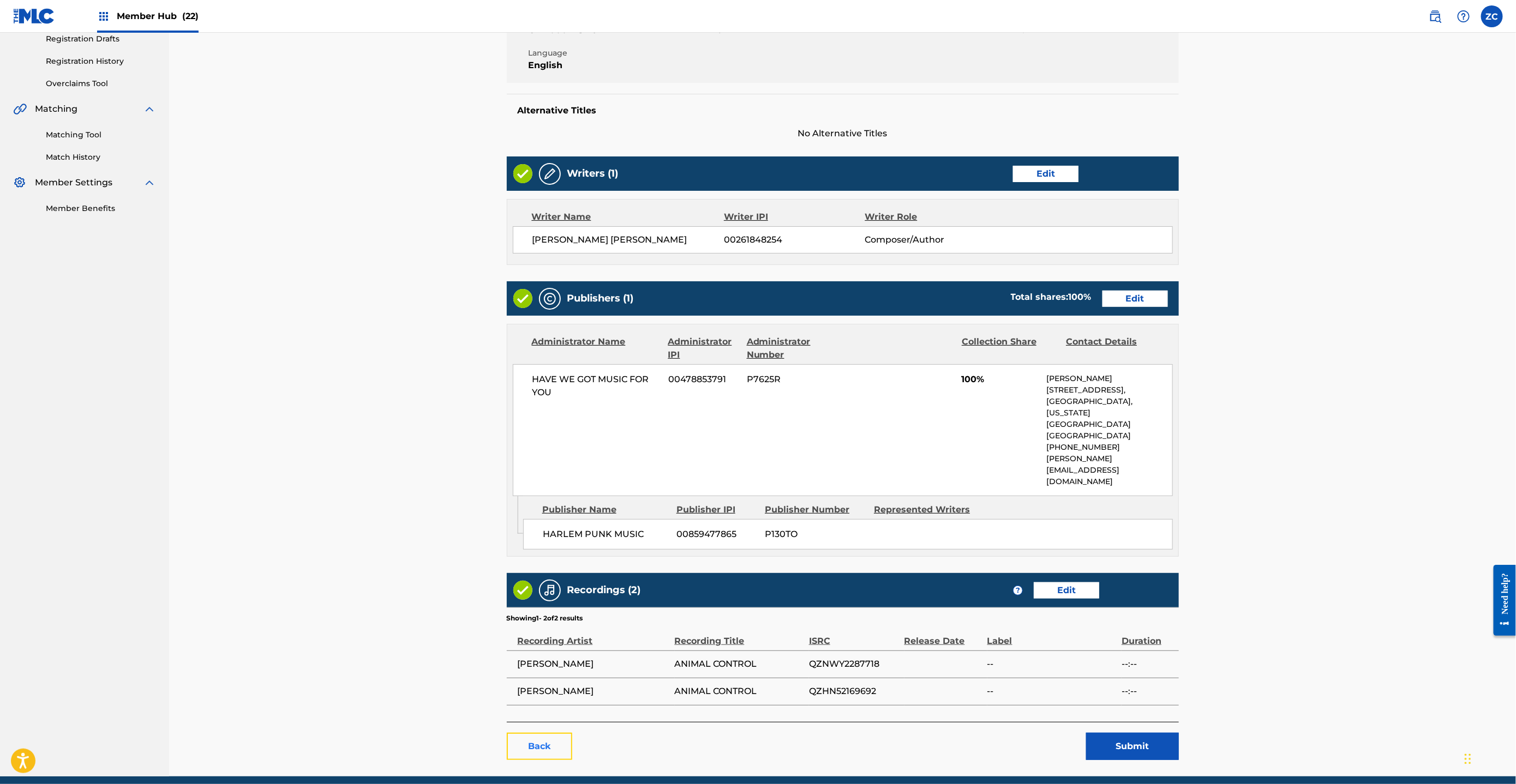
click at [551, 697] on link "Back" at bounding box center [539, 746] width 65 height 27
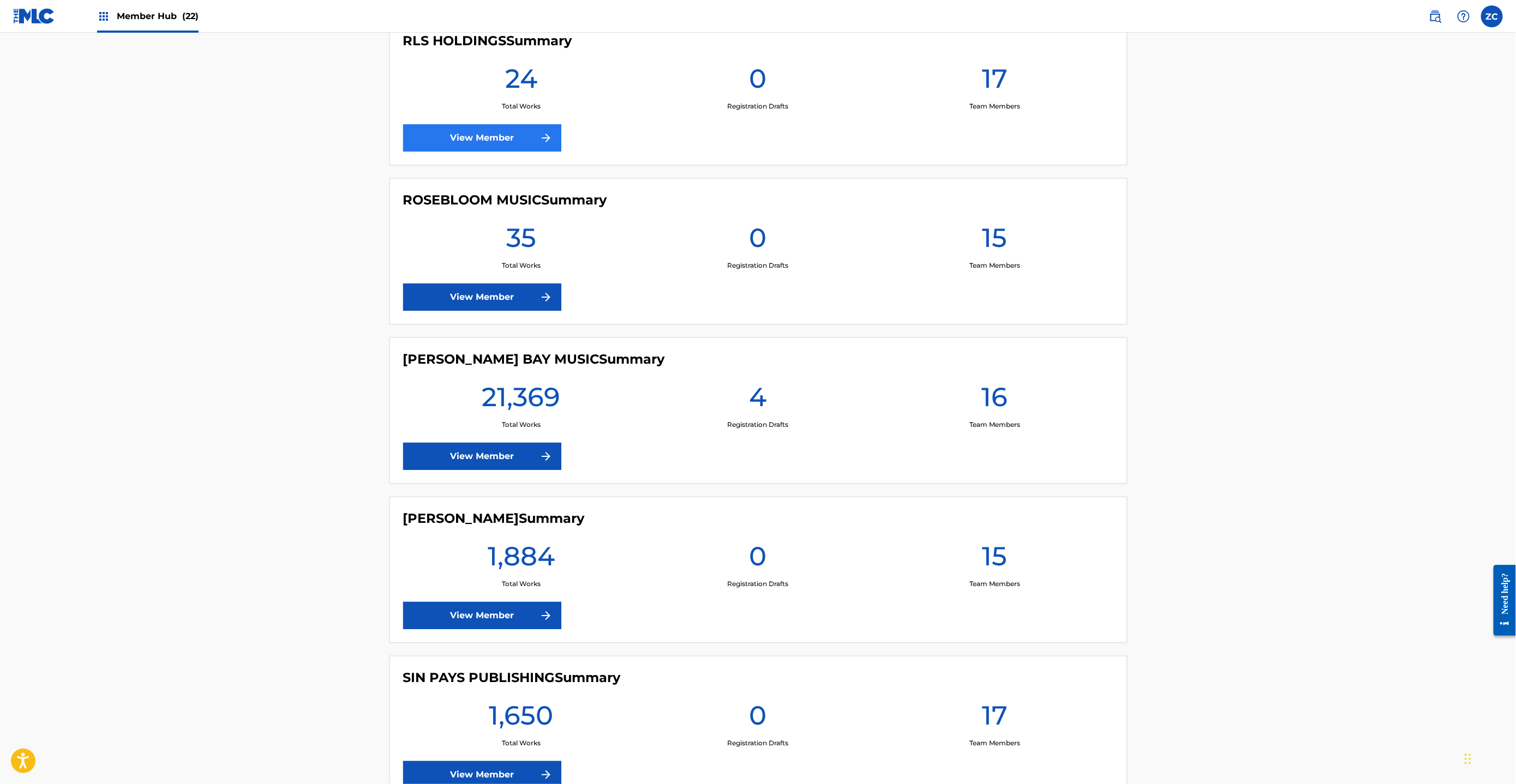
scroll to position [2946, 0]
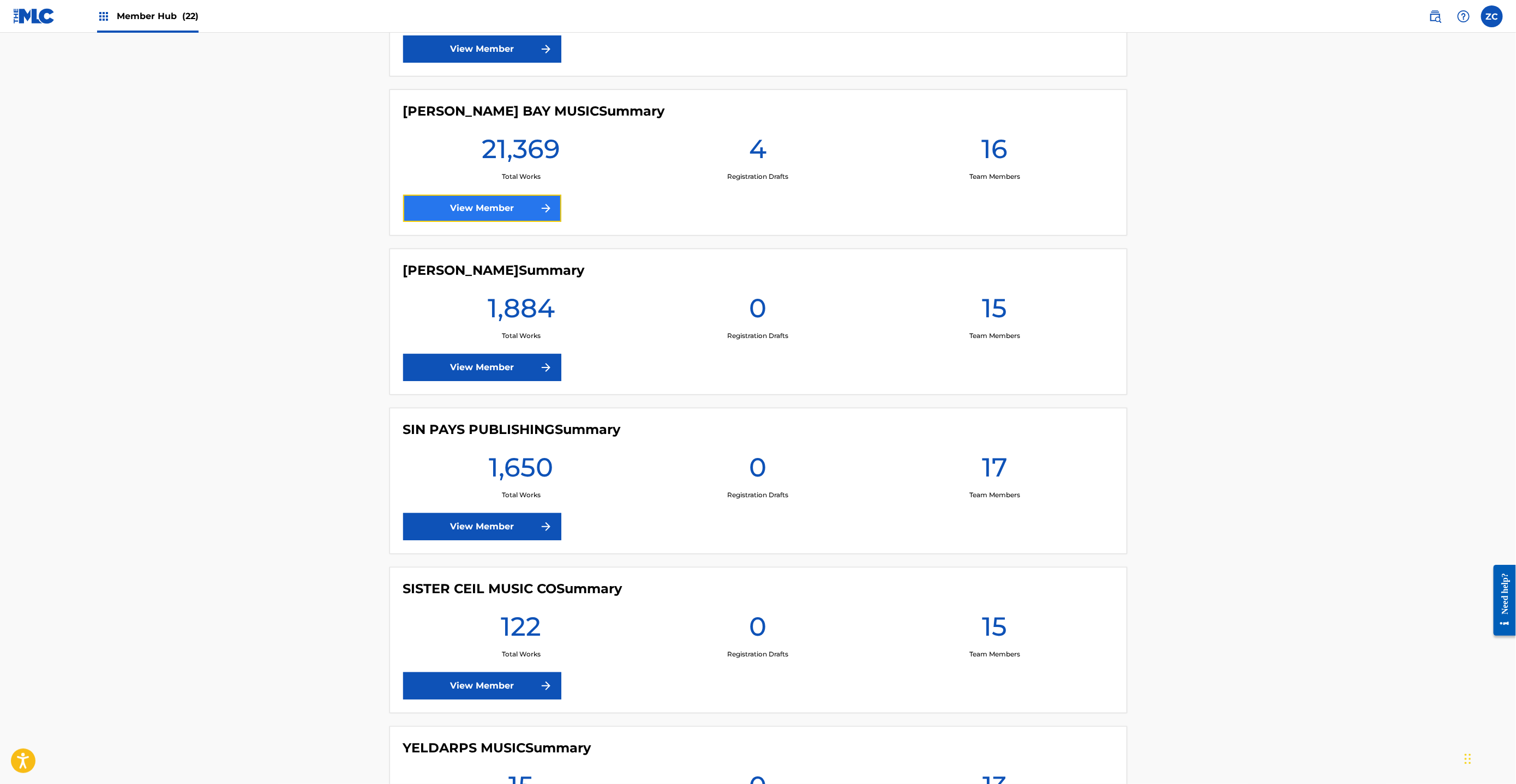
click at [512, 208] on link "View Member" at bounding box center [482, 208] width 158 height 27
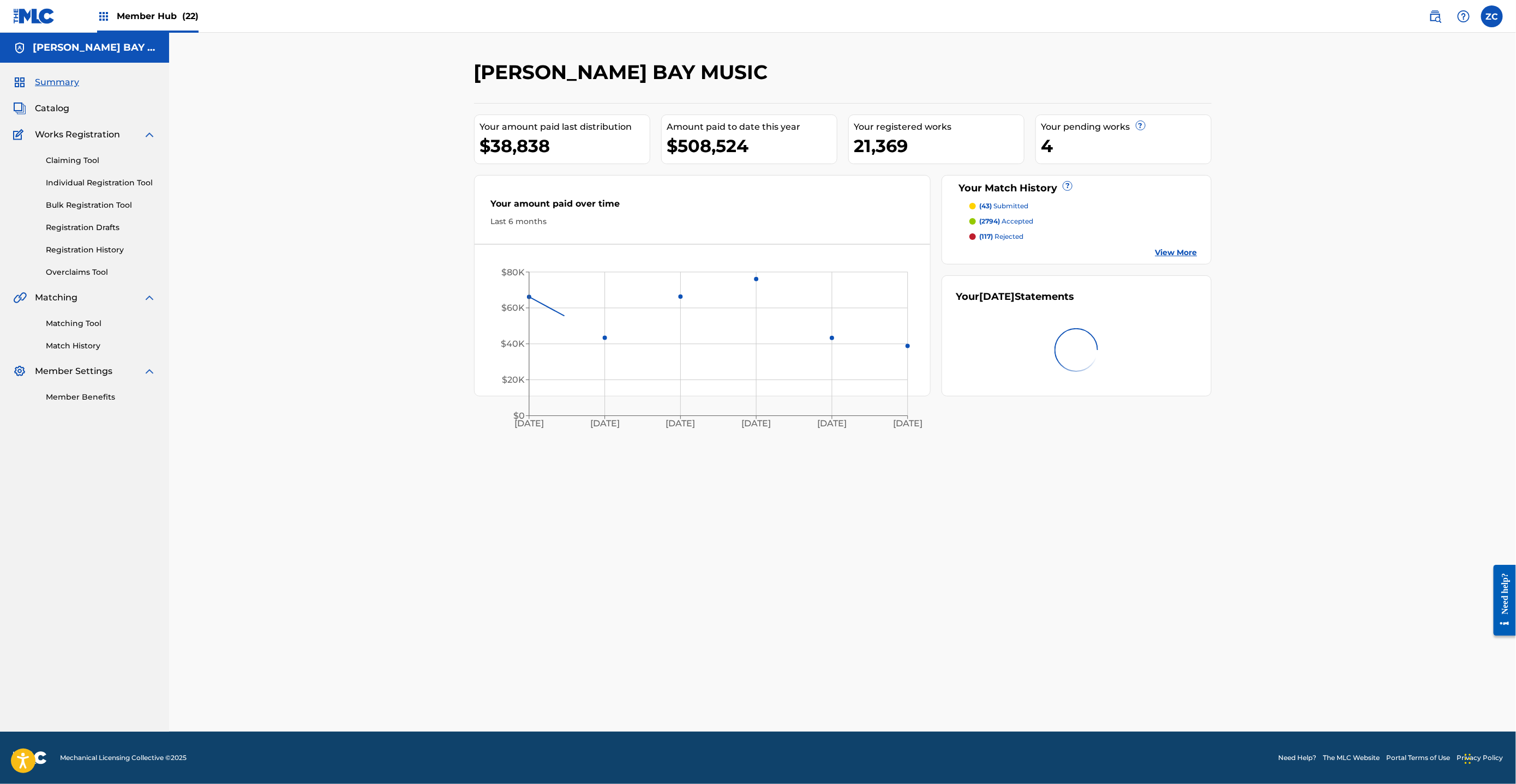
click at [60, 98] on div "Summary Catalog Works Registration Claiming Tool Individual Registration Tool B…" at bounding box center [84, 239] width 169 height 353
click at [60, 105] on span "Catalog" at bounding box center [52, 109] width 34 height 13
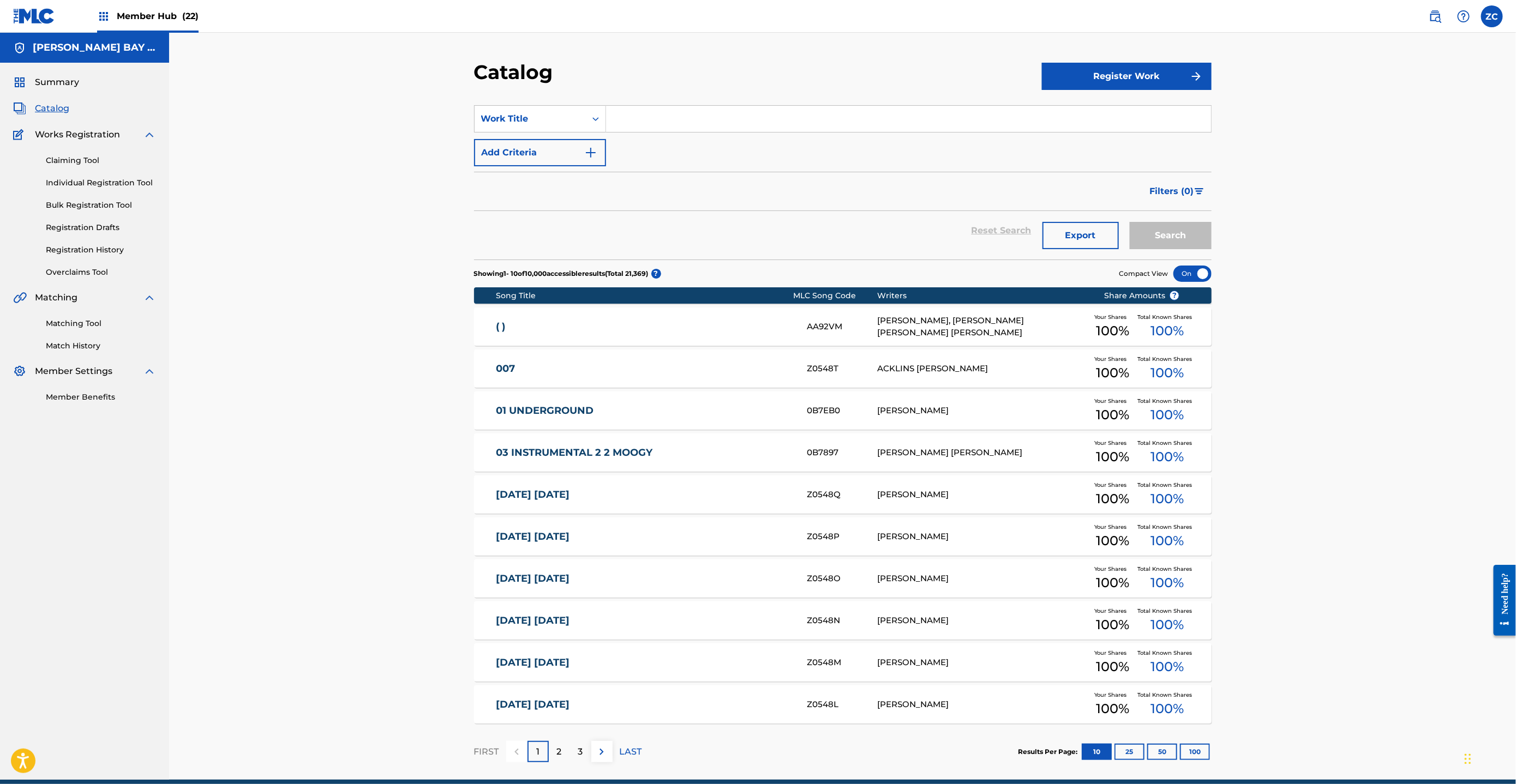
click at [660, 112] on input "Search Form" at bounding box center [908, 119] width 605 height 26
paste input "Animal Control"
type input "Animal Control"
click at [1161, 241] on button "Search" at bounding box center [1171, 235] width 82 height 27
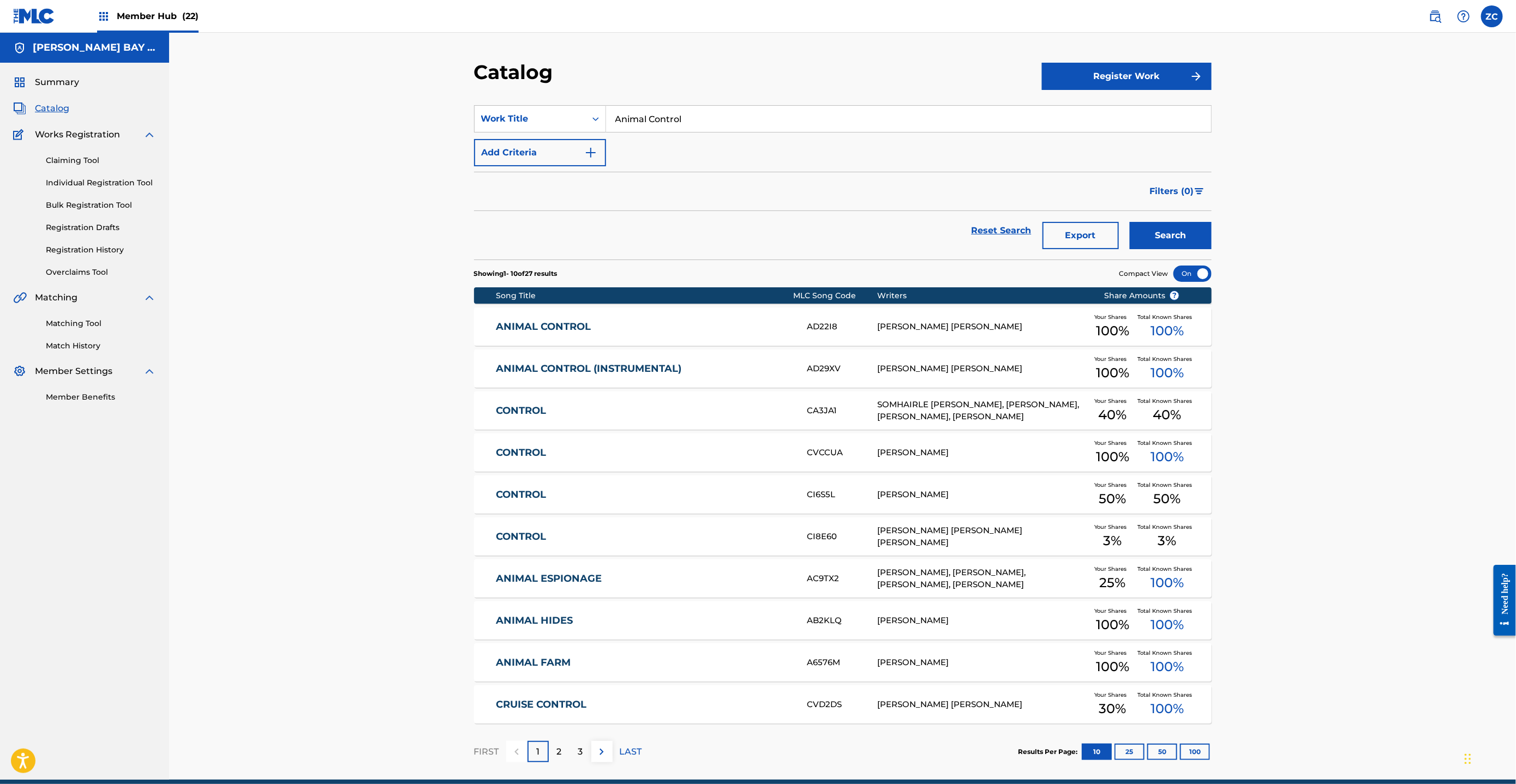
click at [693, 365] on link "ANIMAL CONTROL (INSTRUMENTAL)" at bounding box center [645, 369] width 297 height 12
